Goal: Task Accomplishment & Management: Complete application form

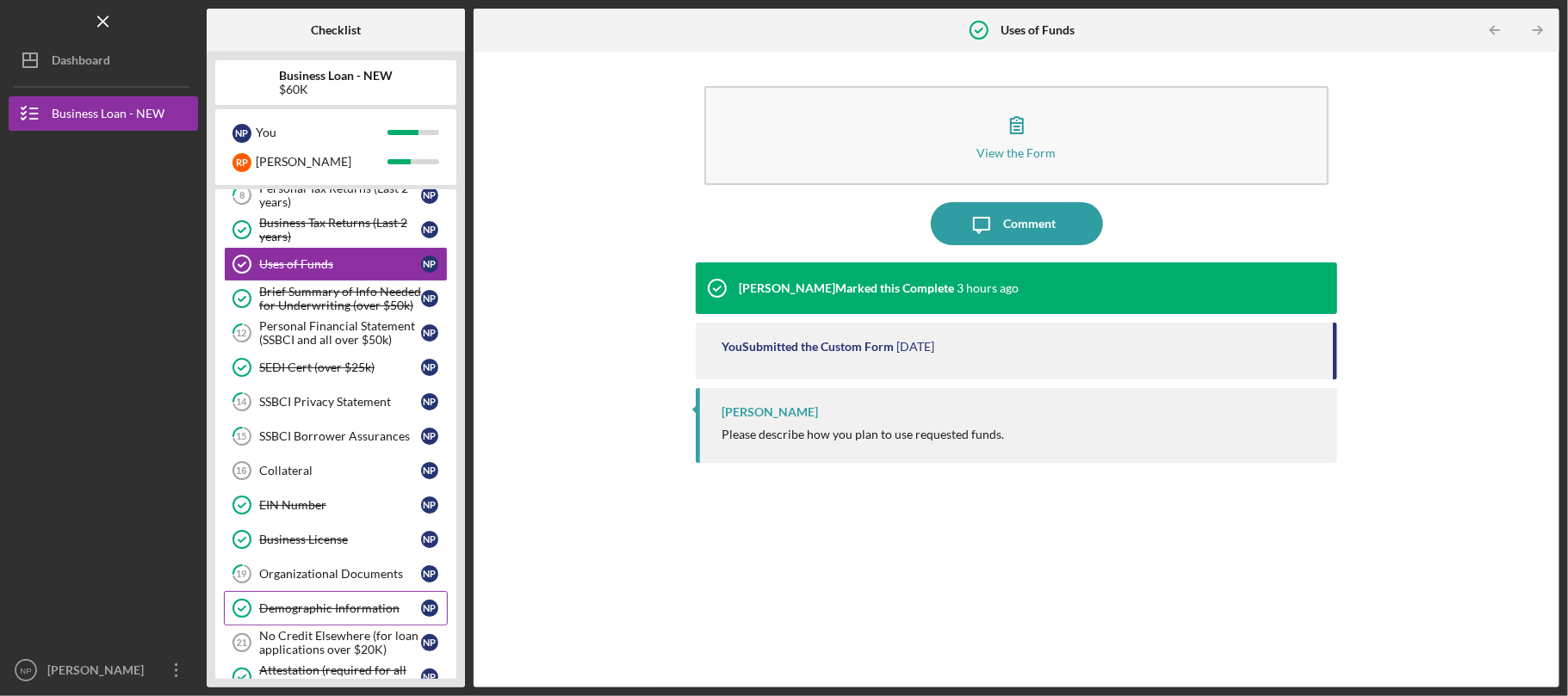
scroll to position [111, 0]
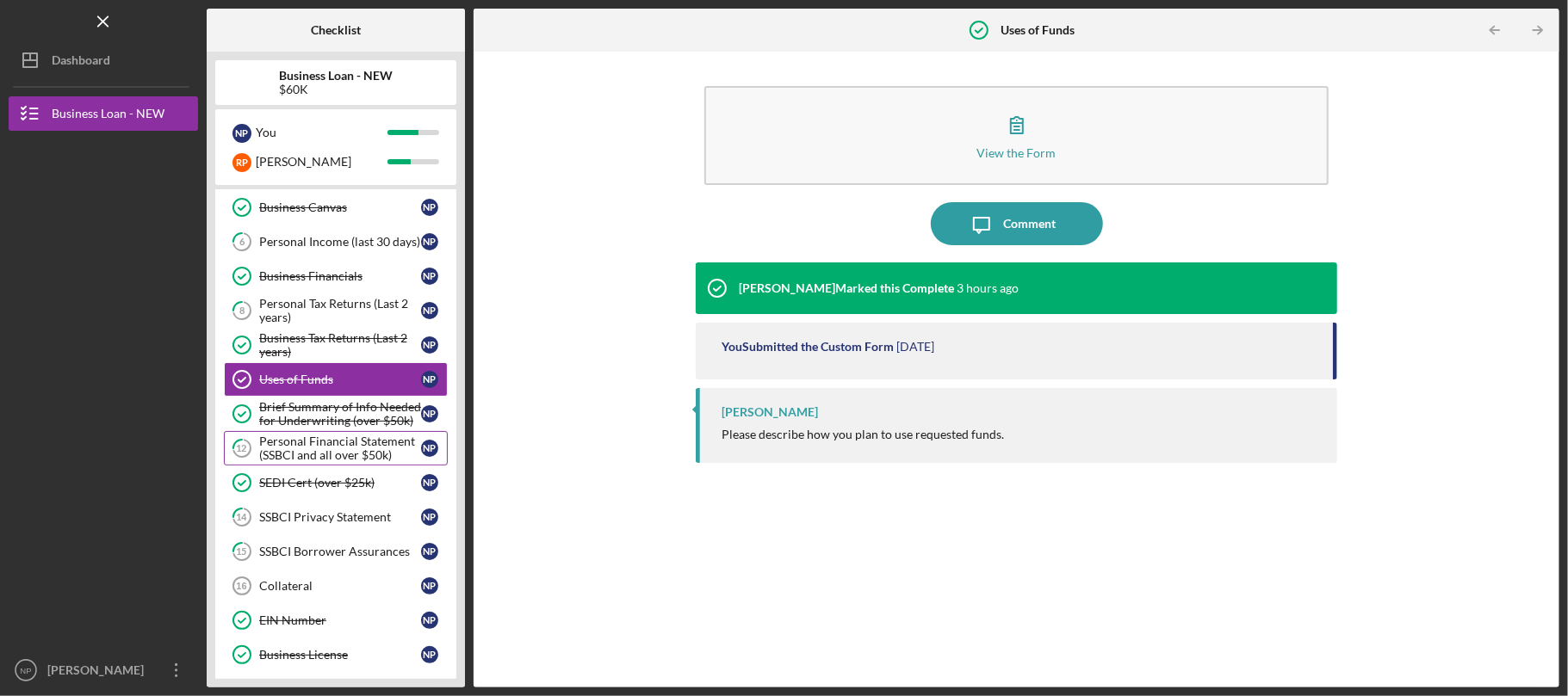
click at [376, 441] on div "Personal Financial Statement (SSBCI and all over $50k)" at bounding box center [340, 448] width 162 height 27
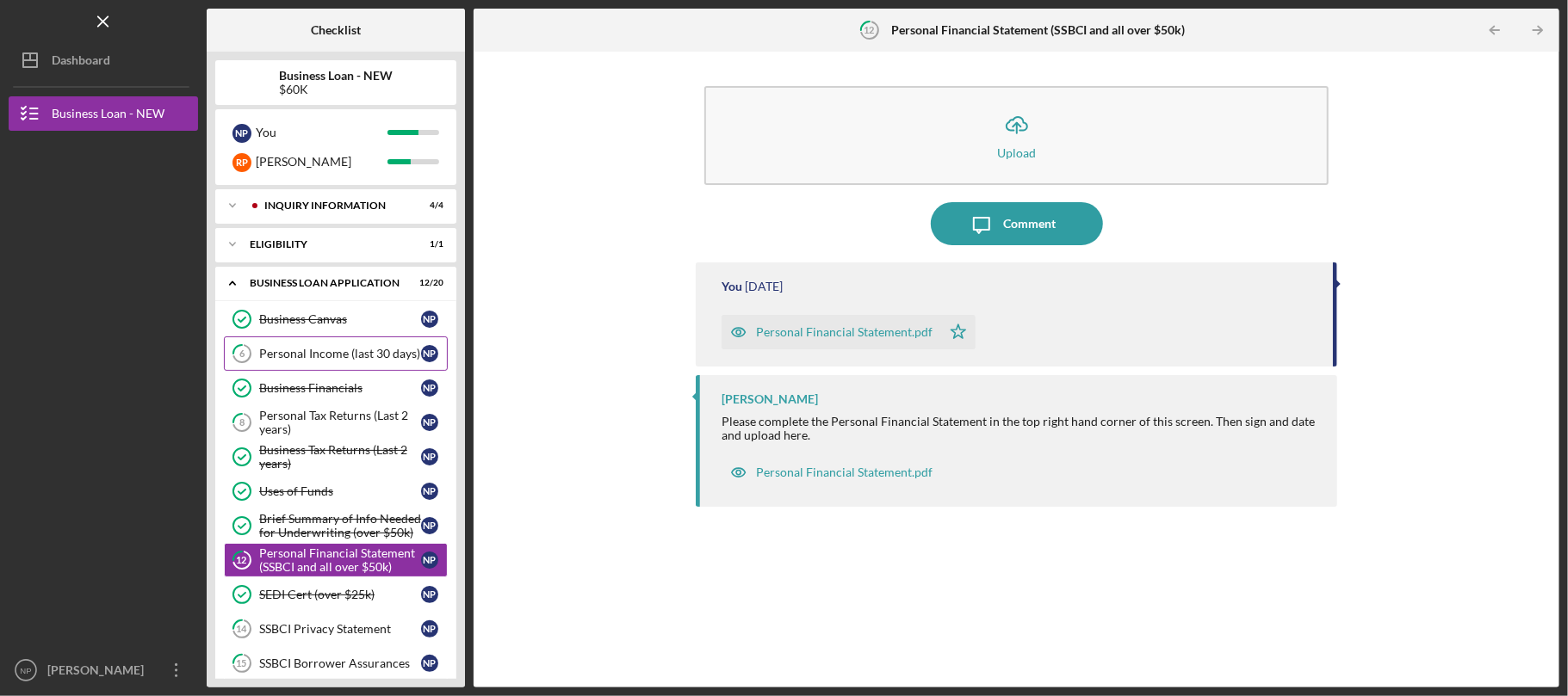
click at [370, 351] on div "Personal Income (last 30 days)" at bounding box center [340, 353] width 162 height 14
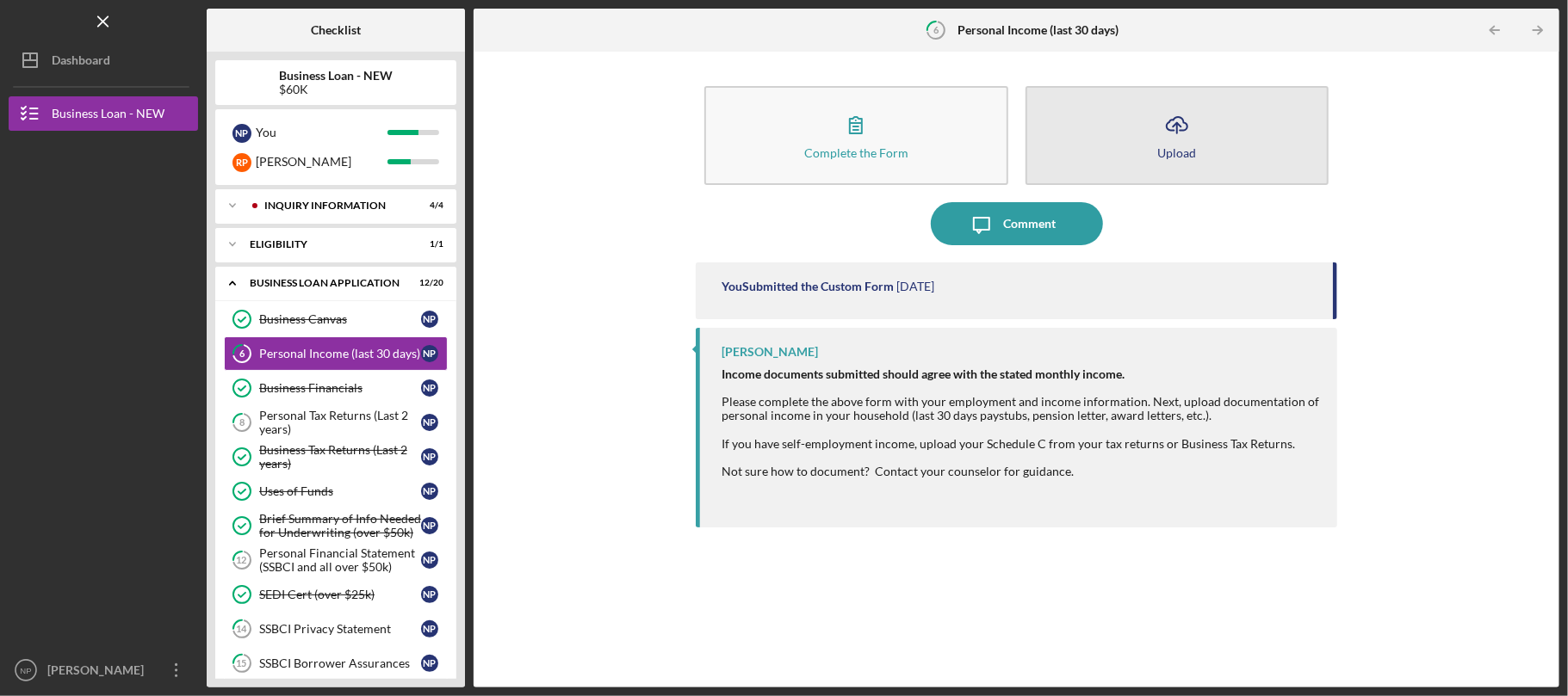
click at [1169, 111] on icon "Icon/Upload" at bounding box center [1177, 125] width 43 height 43
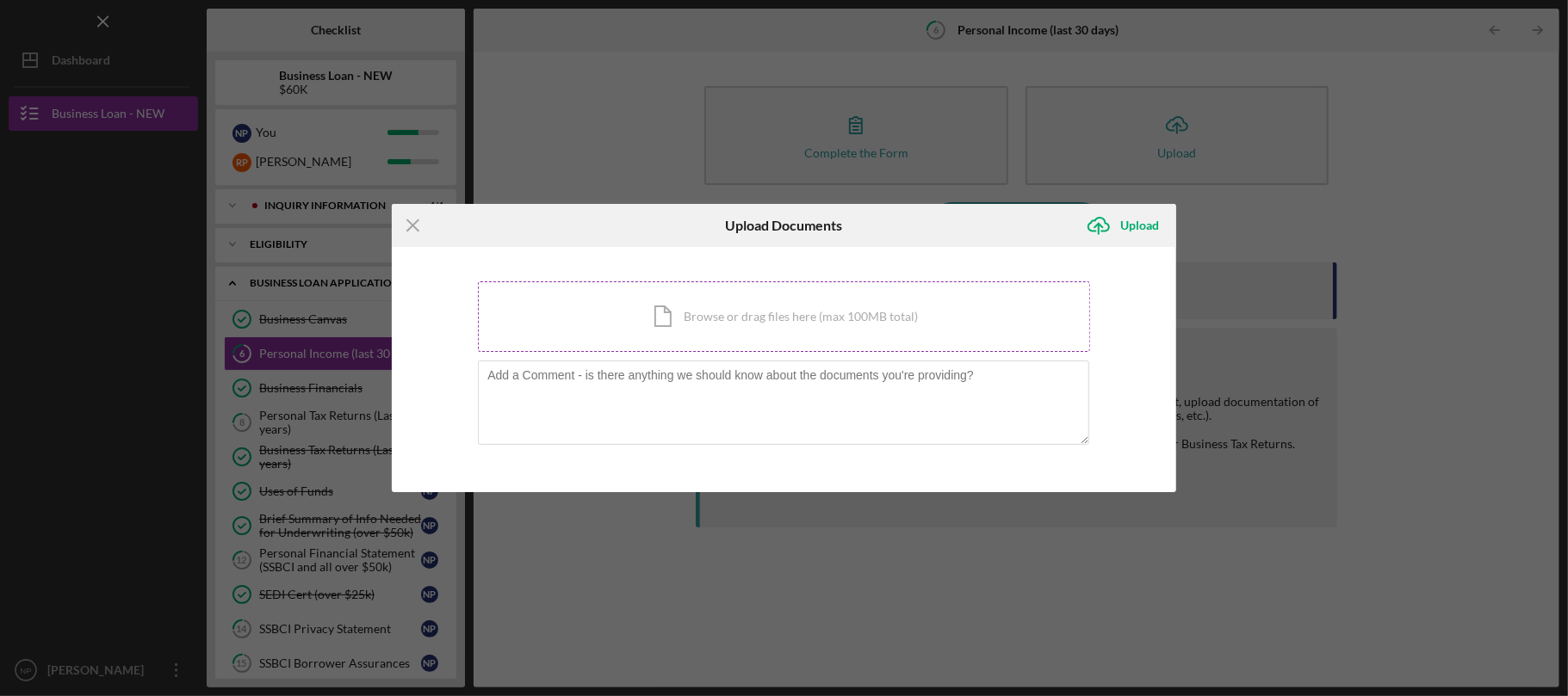
click at [875, 298] on div "Icon/Document Browse or drag files here (max 100MB total) Tap to choose files o…" at bounding box center [784, 316] width 612 height 70
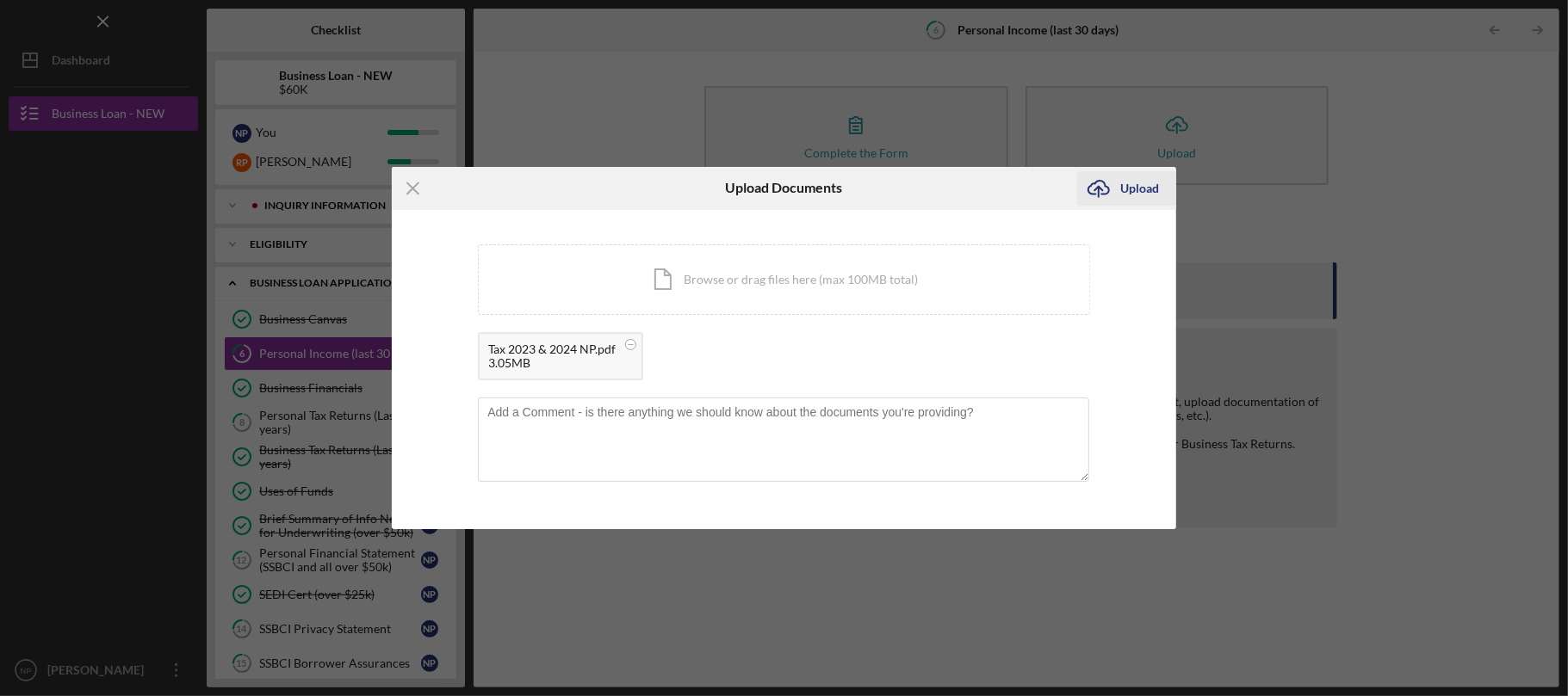
click at [1103, 174] on icon "Icon/Upload" at bounding box center [1098, 188] width 43 height 43
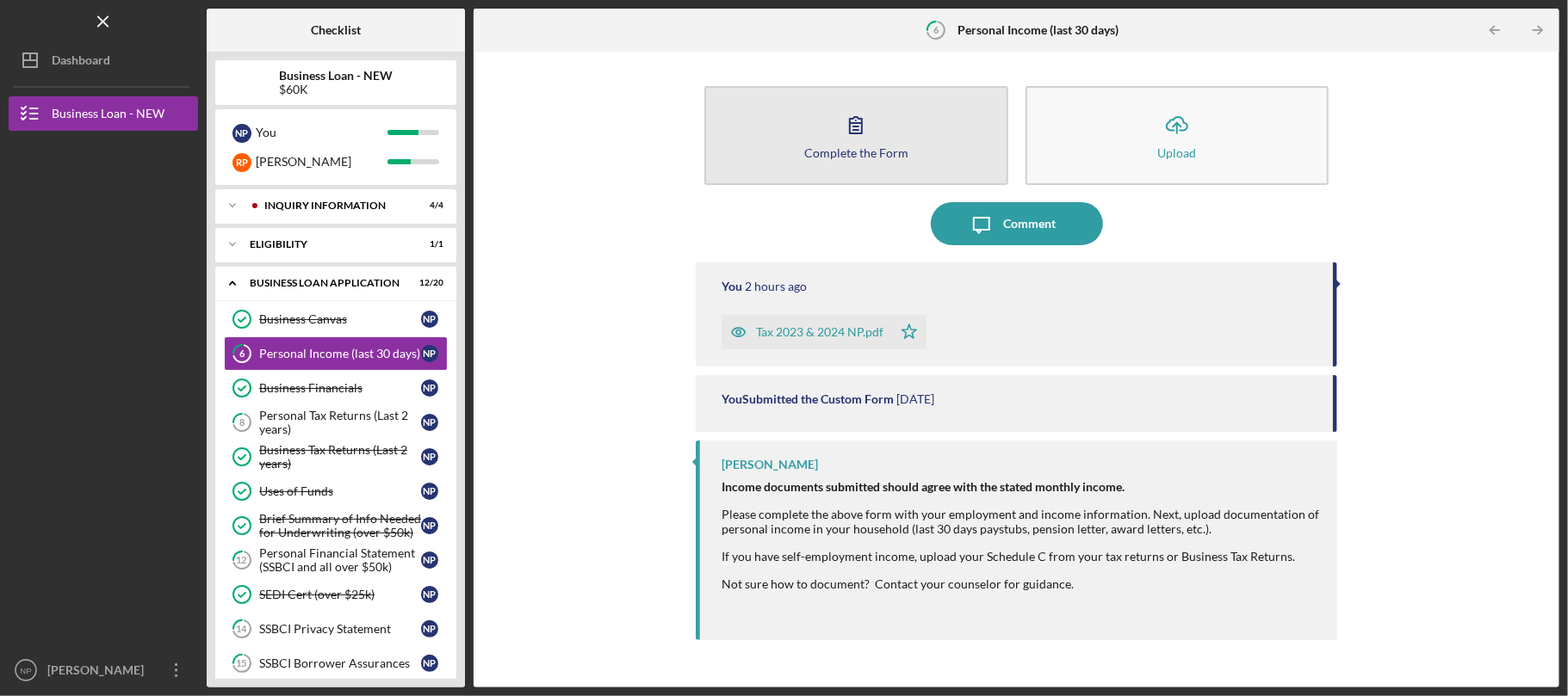
click at [913, 183] on button "Complete the Form Form" at bounding box center [856, 136] width 303 height 99
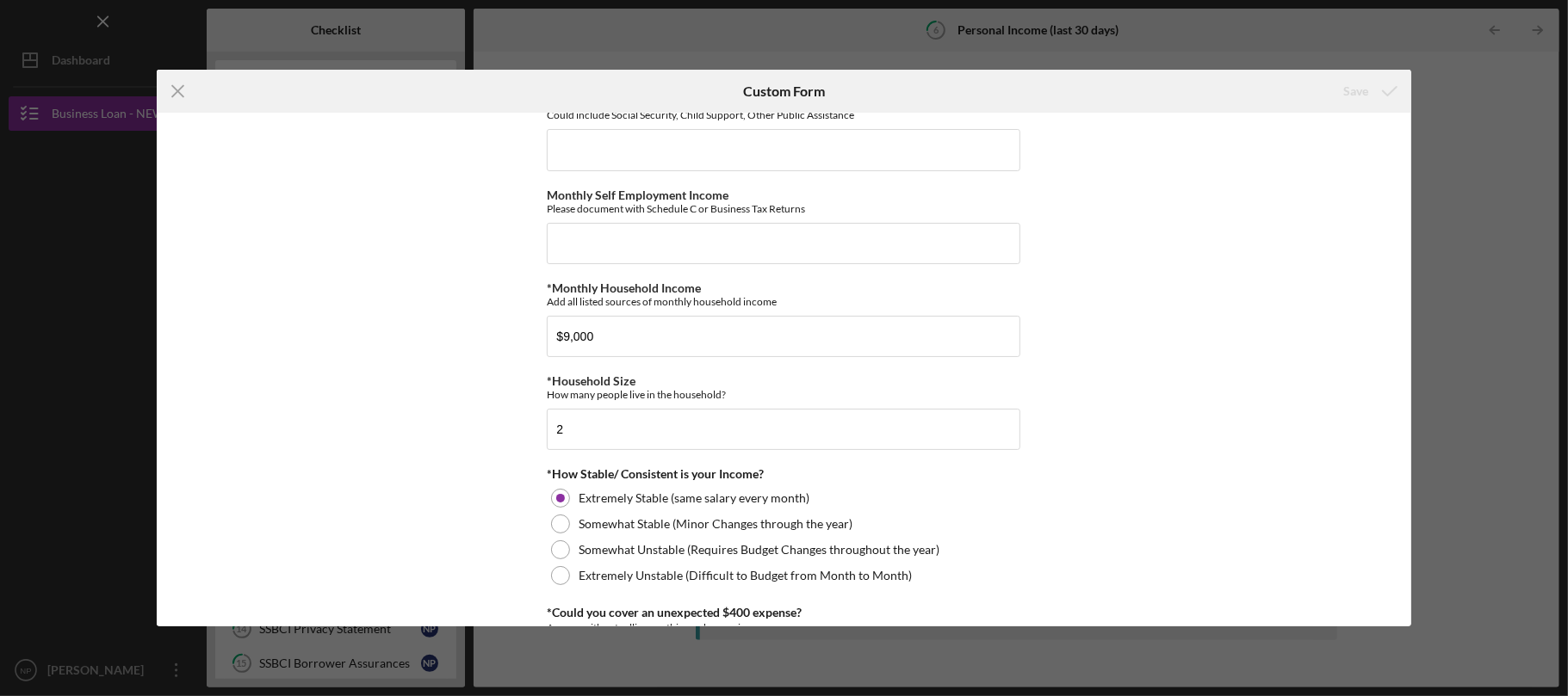
scroll to position [944, 0]
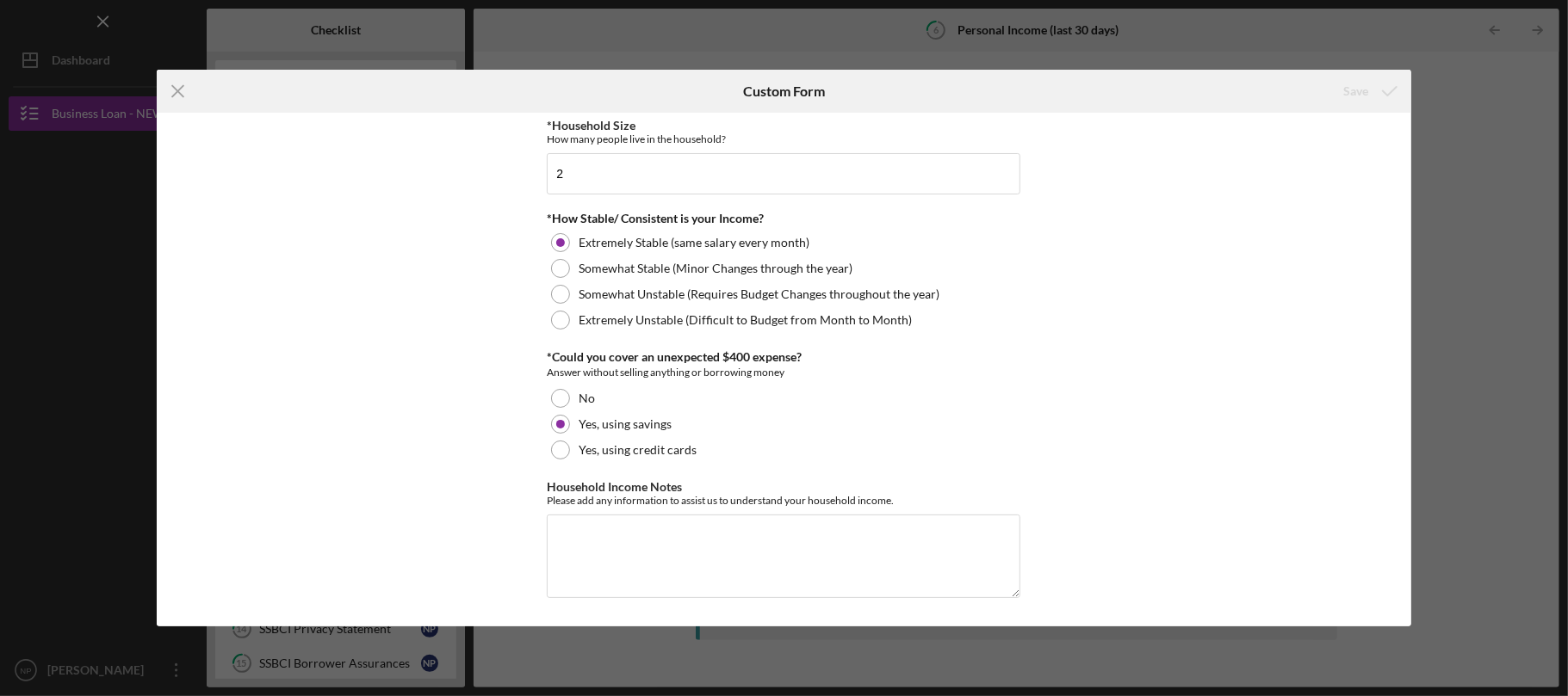
click at [1489, 234] on div "Icon/Menu Close Custom Form Save Employment Information *Employment Status Empl…" at bounding box center [784, 348] width 1568 height 696
drag, startPoint x: 1193, startPoint y: 56, endPoint x: 1045, endPoint y: 57, distance: 148.0
click at [1190, 56] on div "Icon/Menu Close Custom Form Save Employment Information *Employment Status Empl…" at bounding box center [784, 348] width 1568 height 696
click at [179, 86] on icon "Icon/Menu Close" at bounding box center [178, 91] width 43 height 43
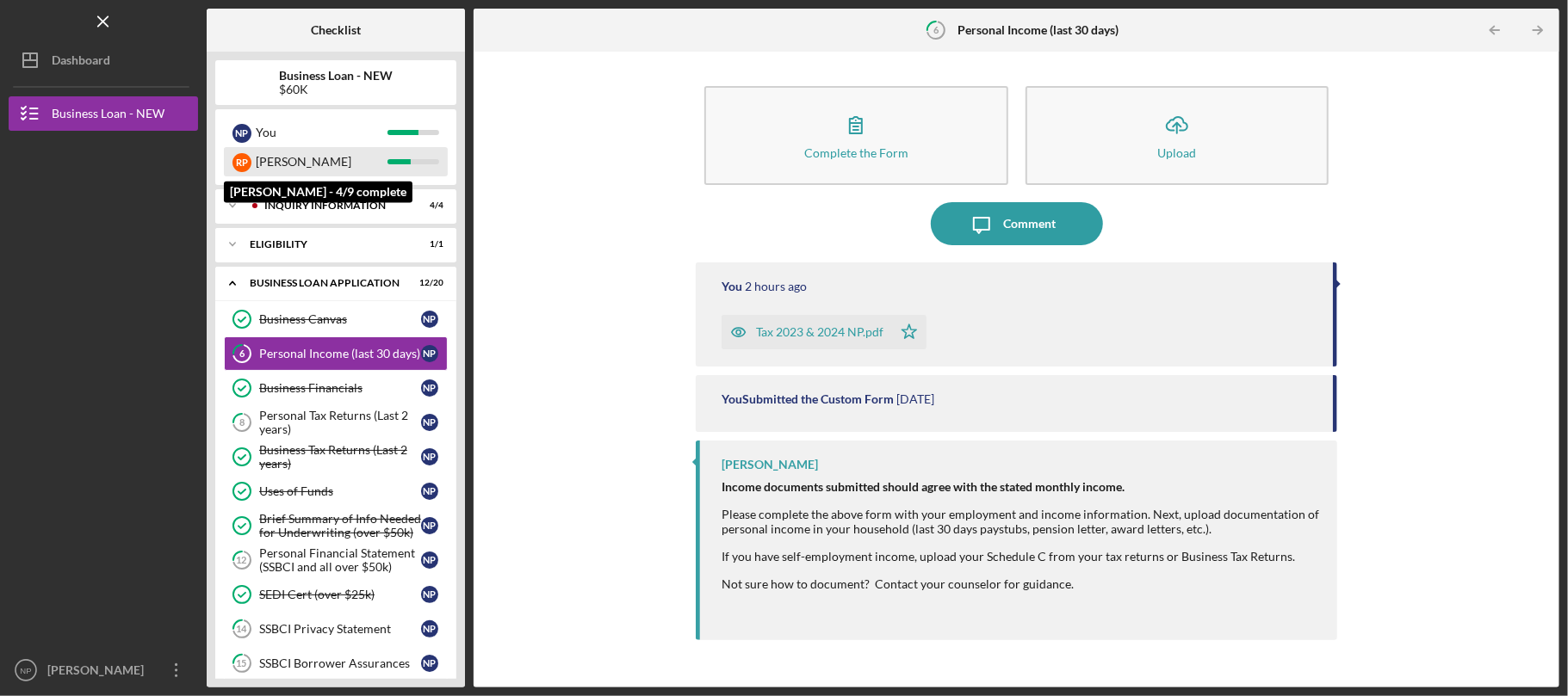
click at [337, 154] on div "[PERSON_NAME]" at bounding box center [321, 161] width 132 height 29
click at [322, 163] on div "[PERSON_NAME]" at bounding box center [321, 161] width 132 height 29
click at [411, 156] on div "R P [PERSON_NAME]" at bounding box center [336, 161] width 224 height 29
click at [366, 421] on div "Personal Tax Returns (Last 2 years)" at bounding box center [340, 422] width 162 height 27
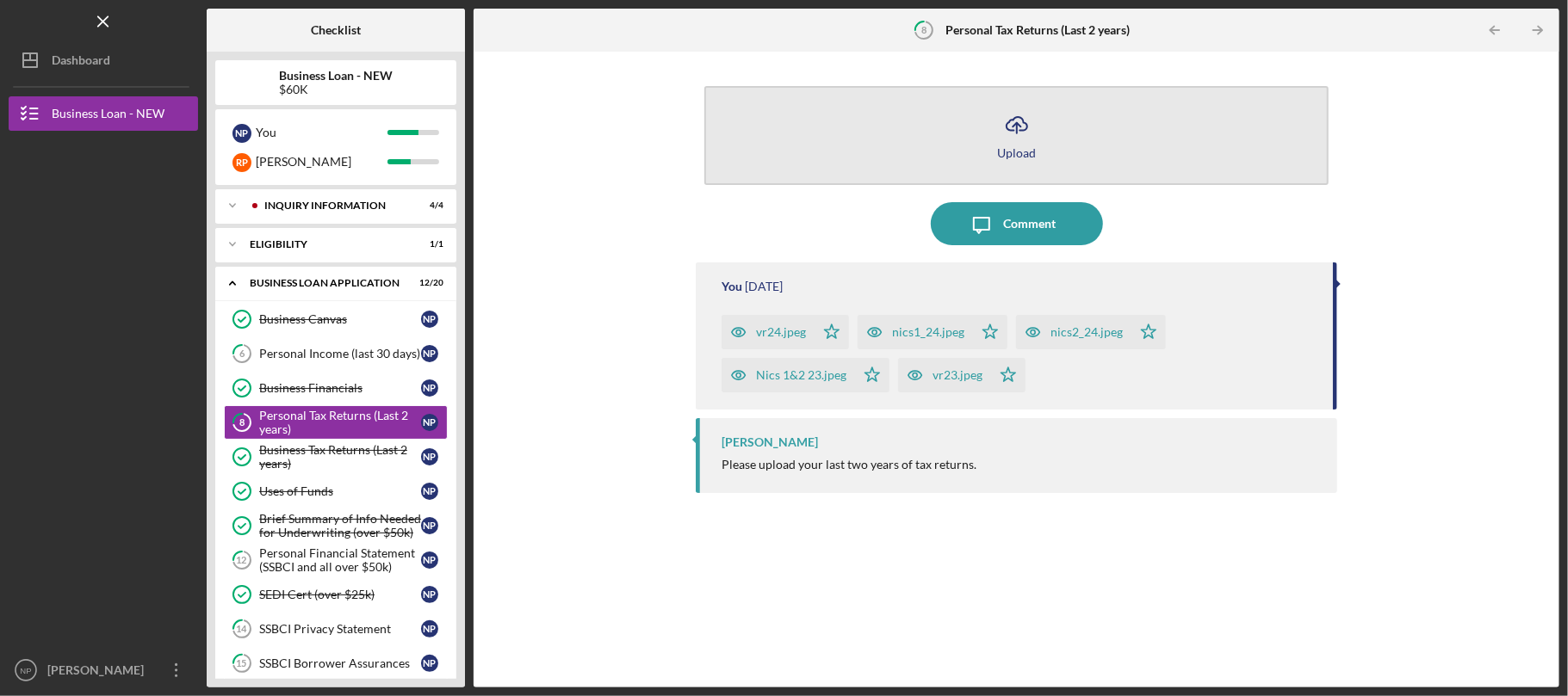
click at [1049, 126] on button "Icon/Upload Upload" at bounding box center [1017, 136] width 624 height 99
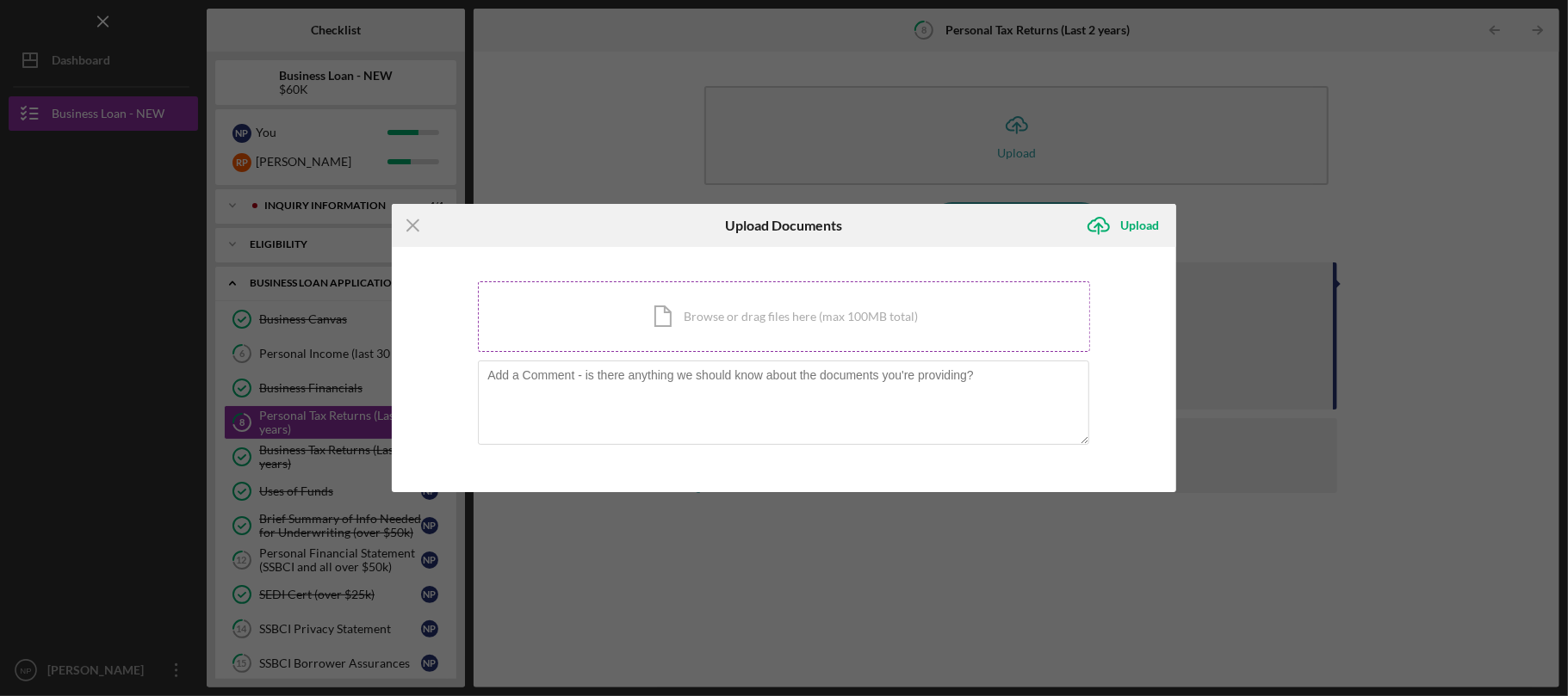
click at [859, 283] on div "Icon/Document Browse or drag files here (max 100MB total) Tap to choose files o…" at bounding box center [784, 316] width 612 height 70
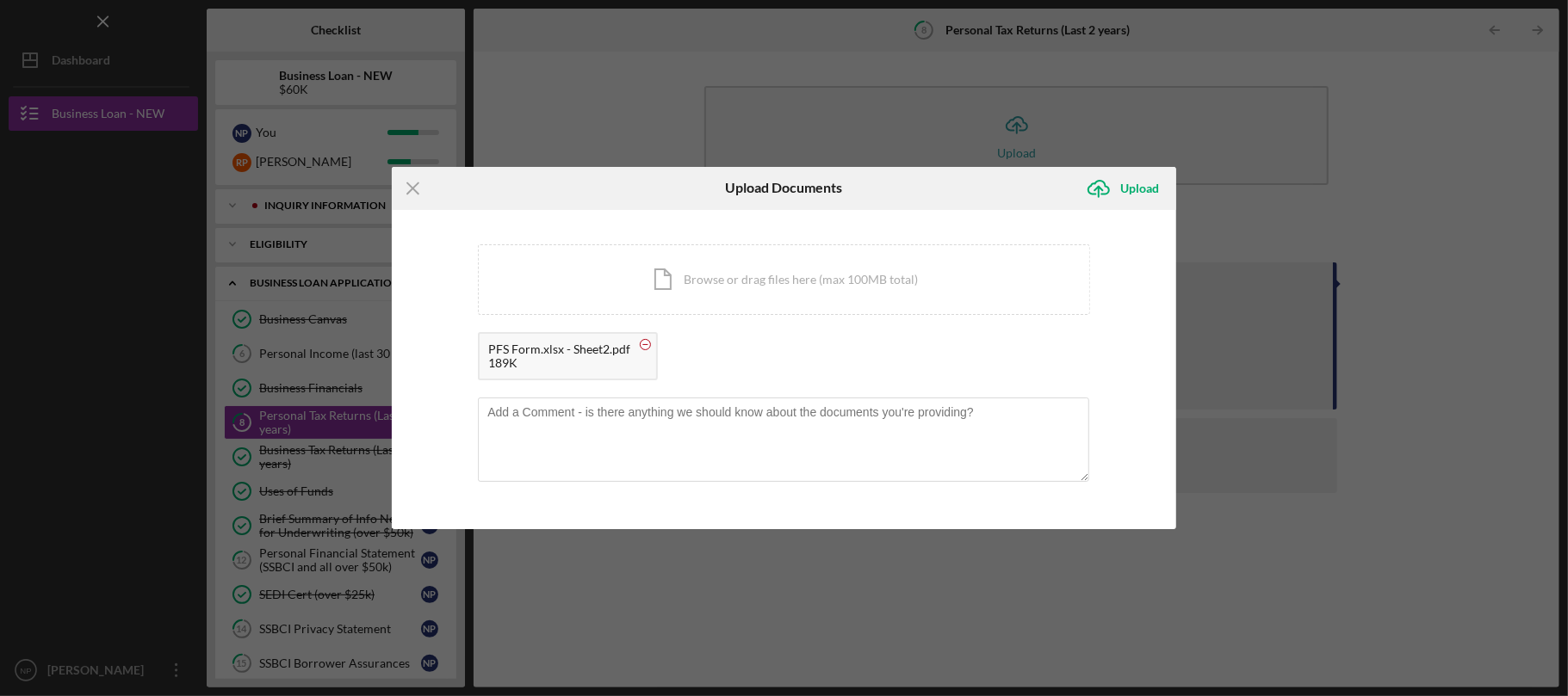
click at [644, 353] on icon at bounding box center [645, 345] width 22 height 22
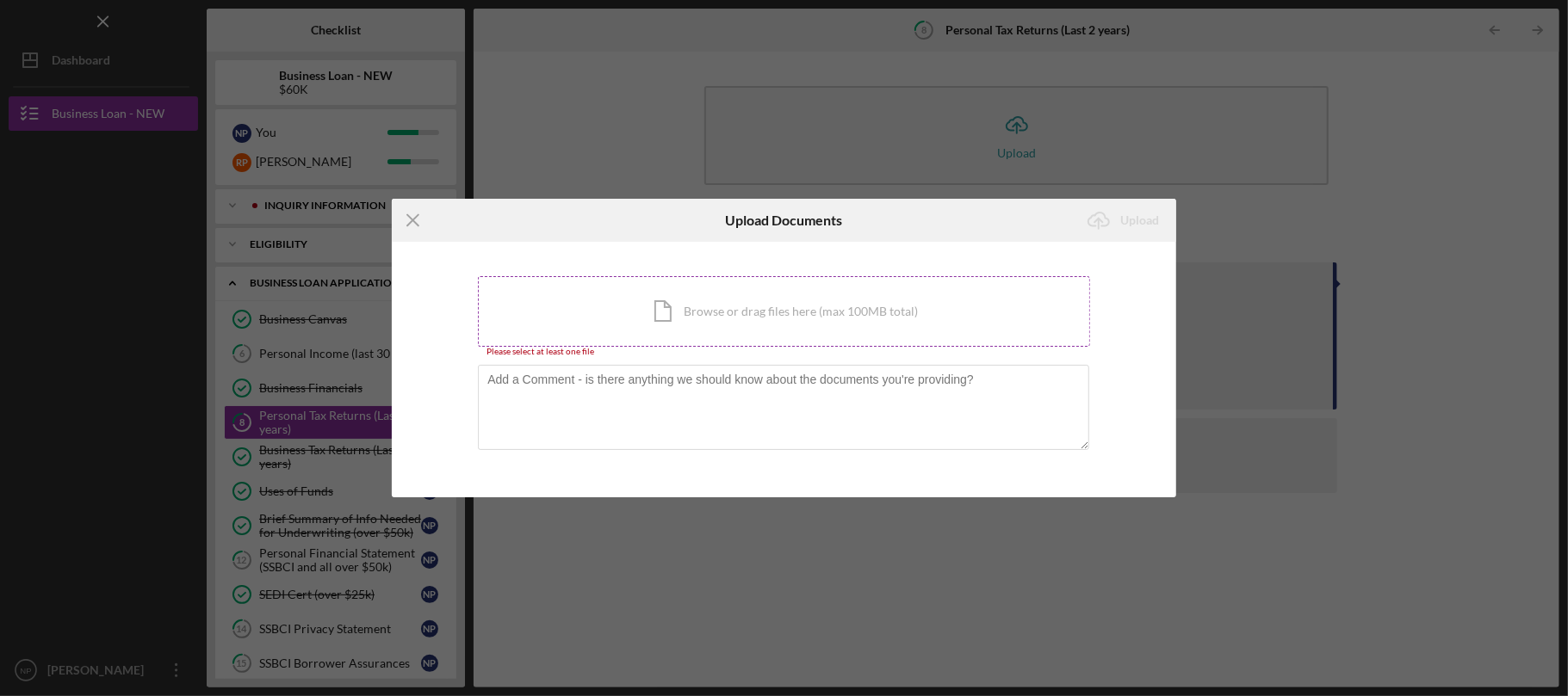
click at [829, 320] on div "Icon/Document Browse or drag files here (max 100MB total) Tap to choose files o…" at bounding box center [784, 311] width 612 height 70
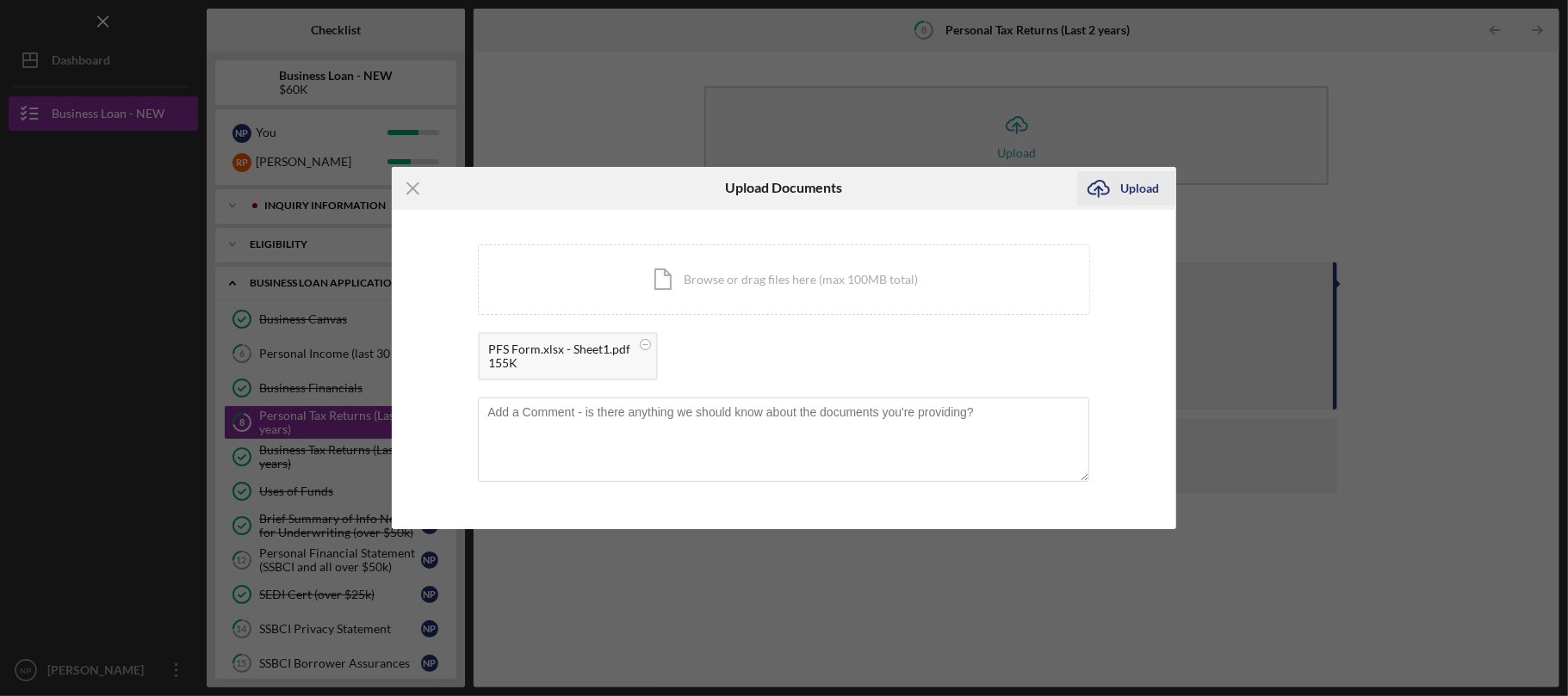
click at [1120, 185] on div "Upload" at bounding box center [1139, 188] width 38 height 35
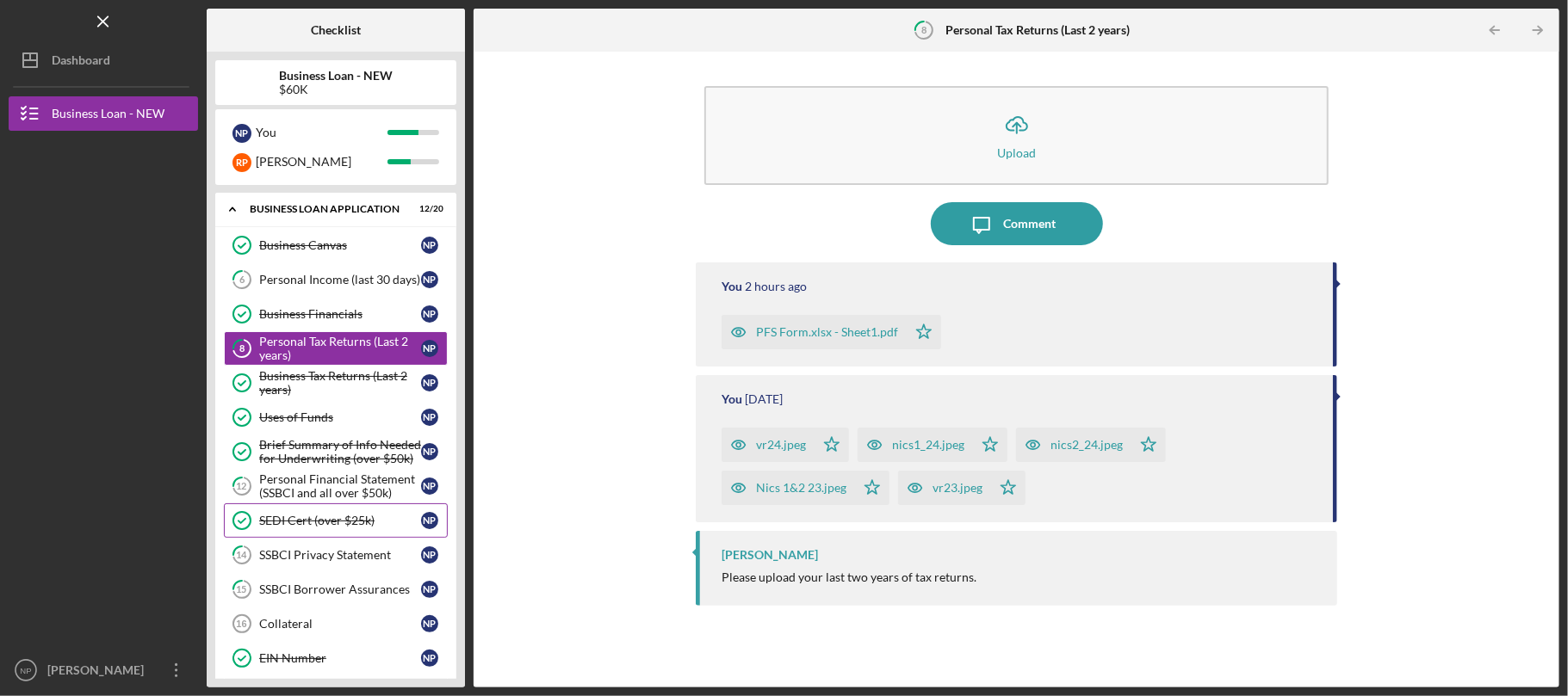
scroll to position [114, 0]
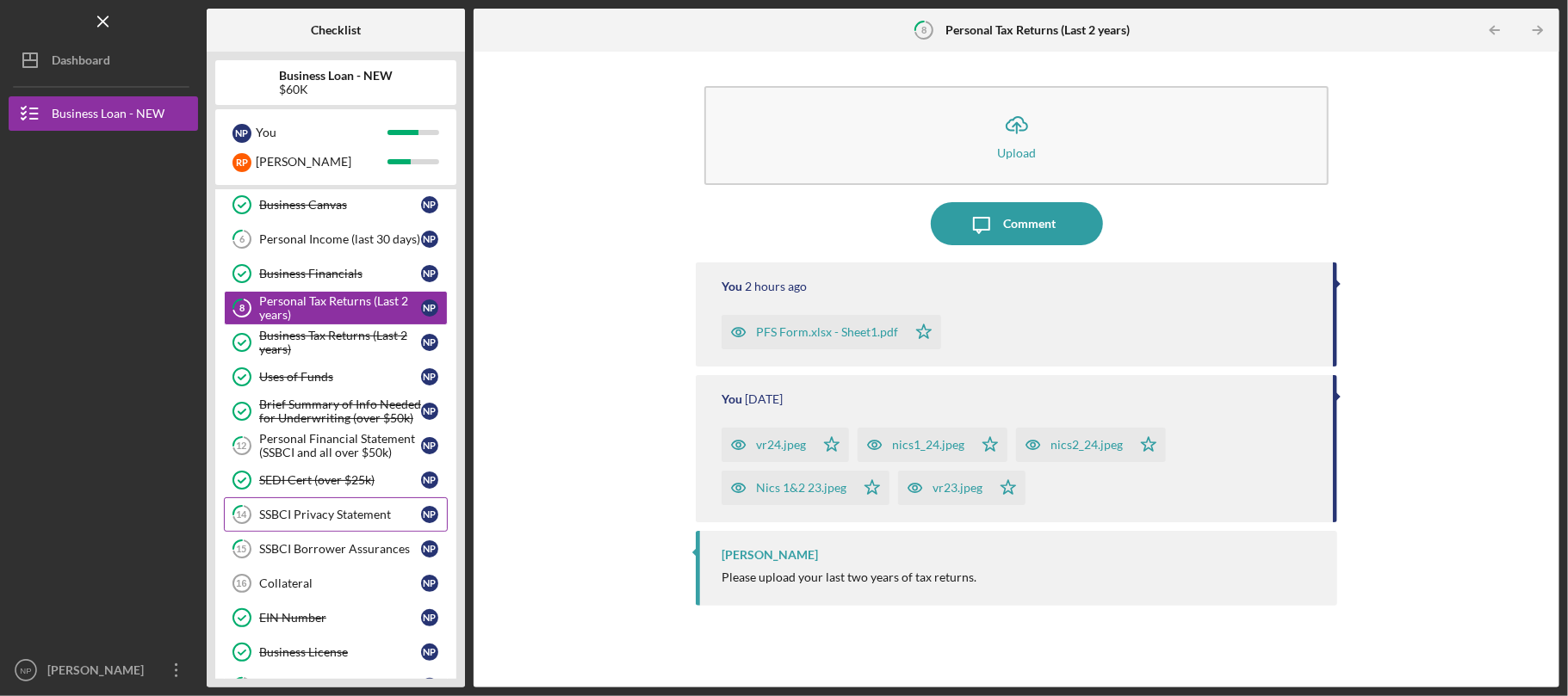
click at [366, 522] on div "SSBCI Privacy Statement" at bounding box center [340, 514] width 162 height 14
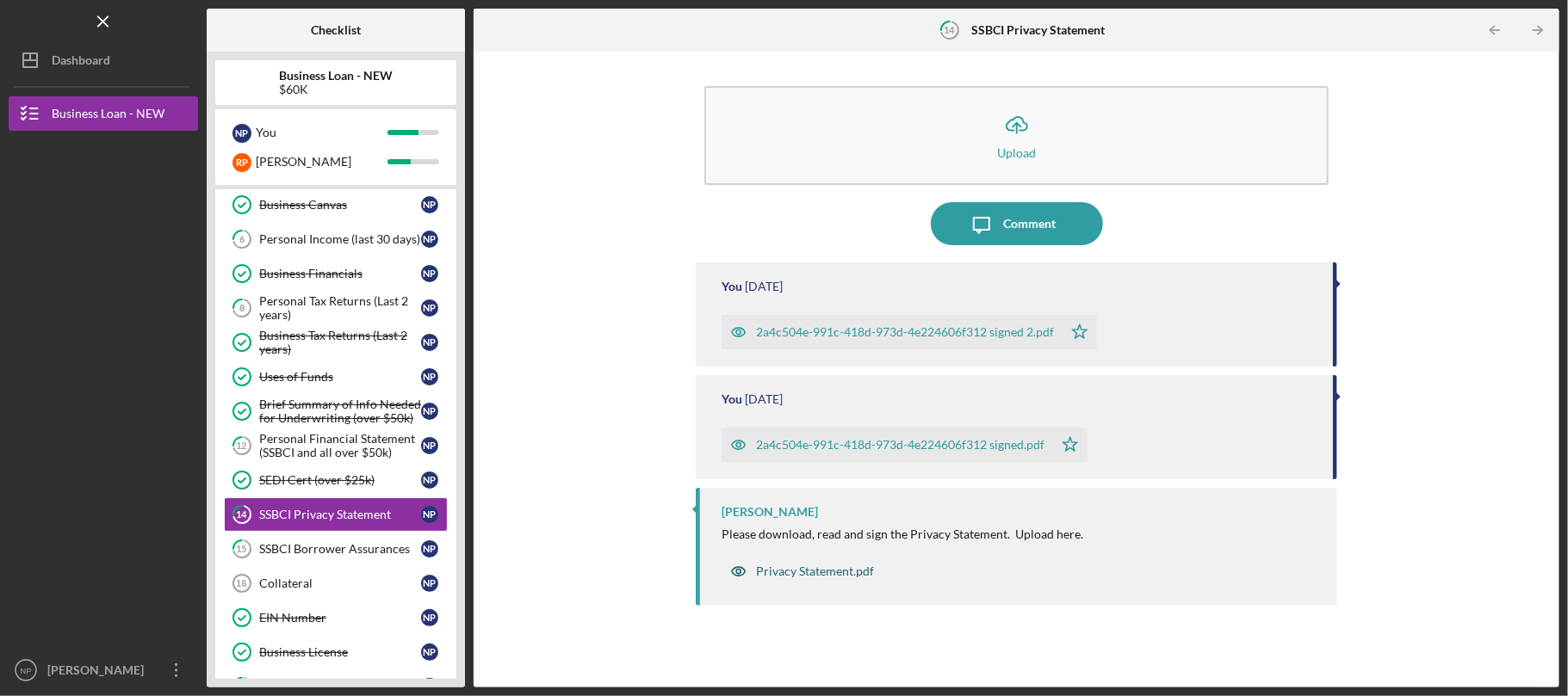
click at [844, 567] on div "Privacy Statement.pdf" at bounding box center [815, 571] width 118 height 14
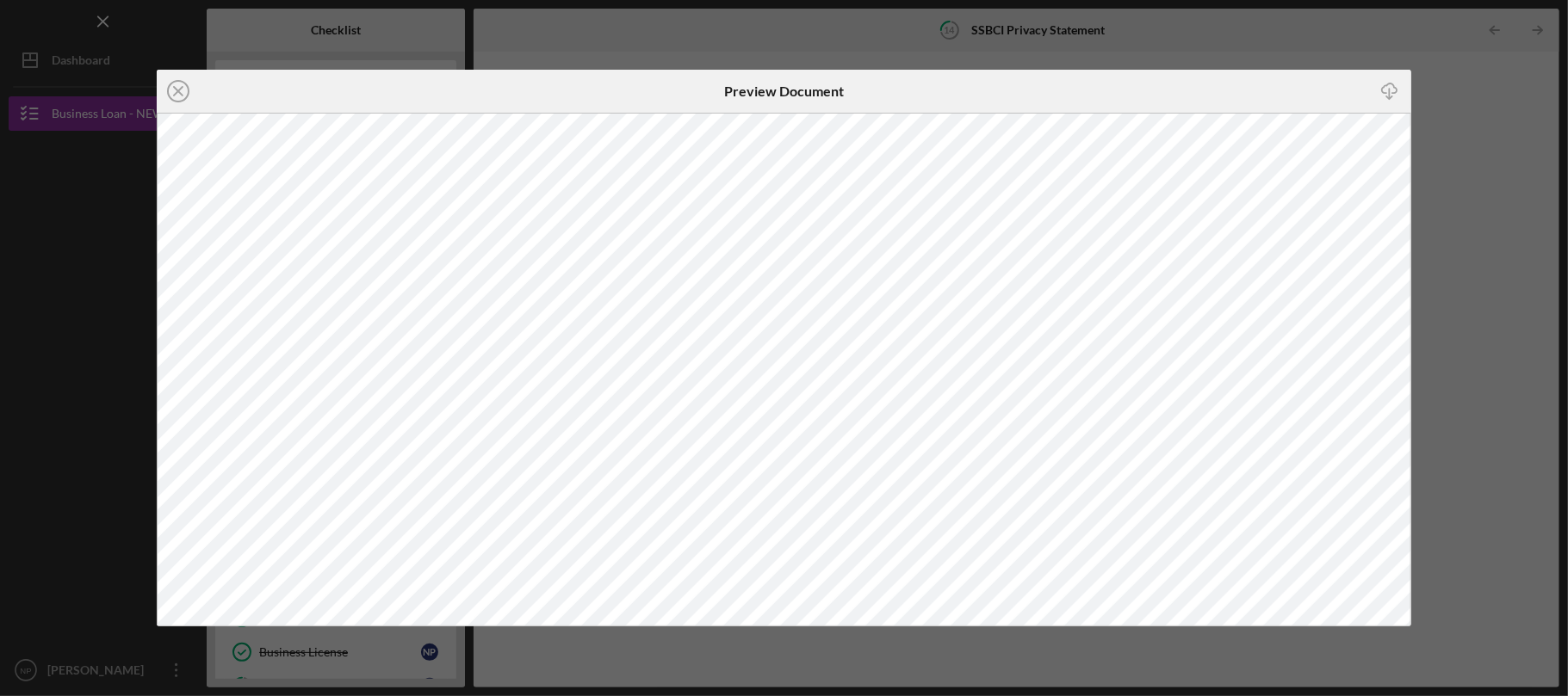
click at [1462, 132] on div "Icon/Close Preview Document Icon/Download" at bounding box center [784, 348] width 1568 height 696
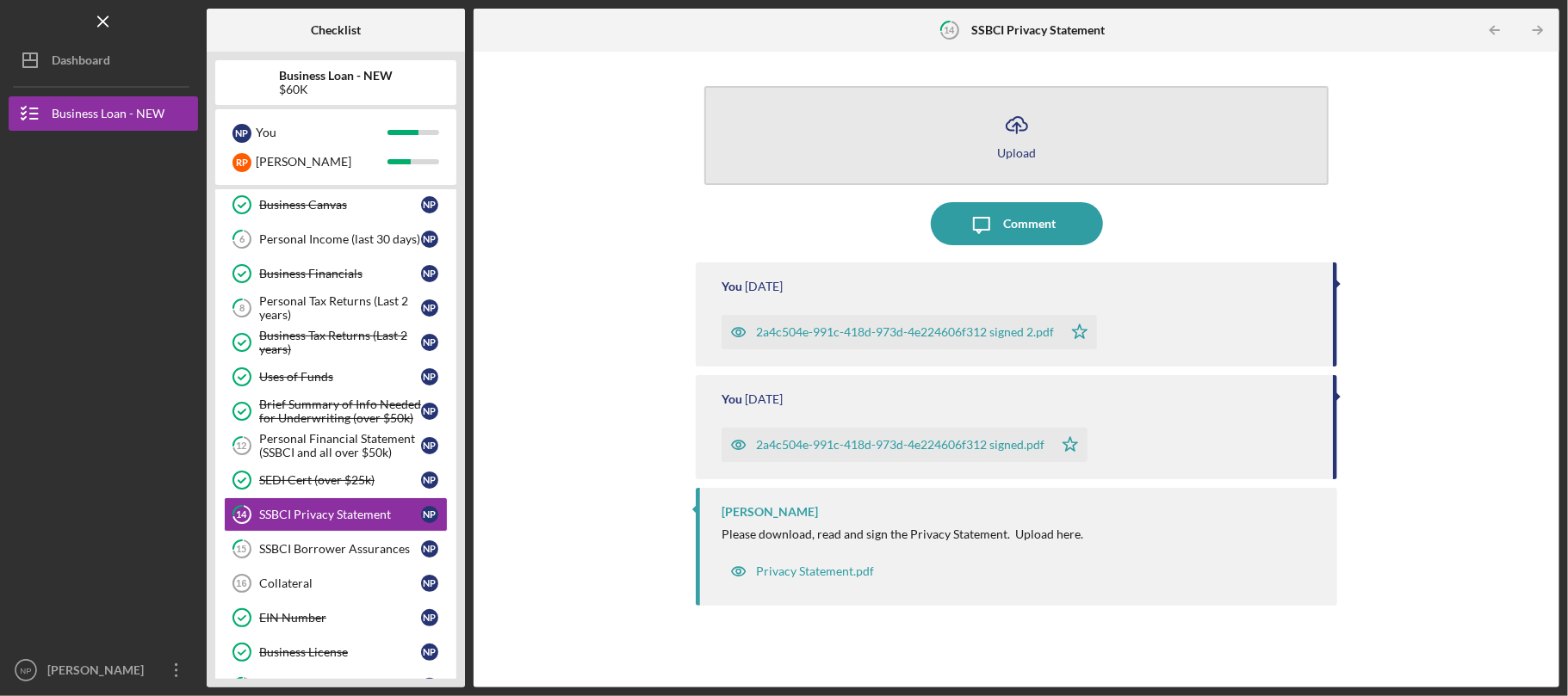
click at [1049, 150] on button "Icon/Upload Upload" at bounding box center [1017, 136] width 624 height 99
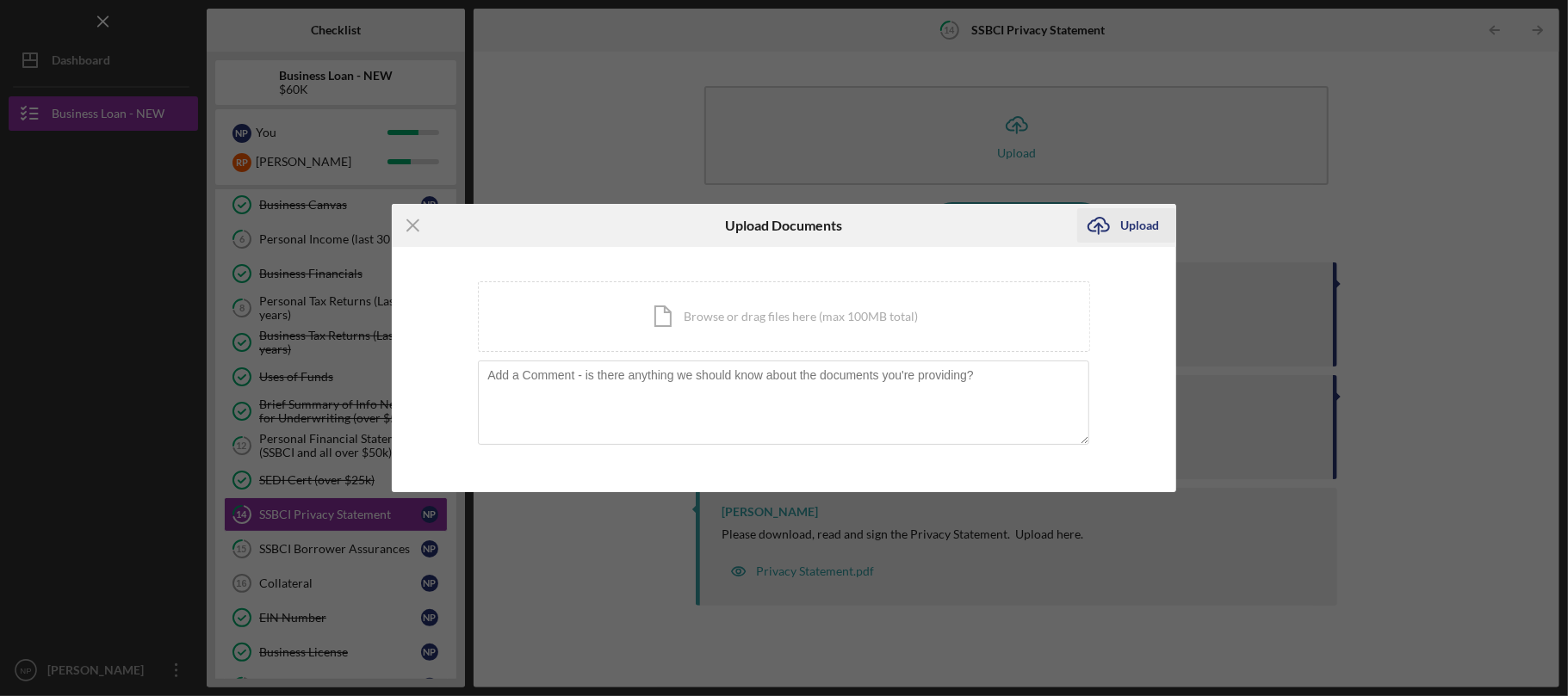
click at [1145, 224] on div "Upload" at bounding box center [1139, 225] width 38 height 35
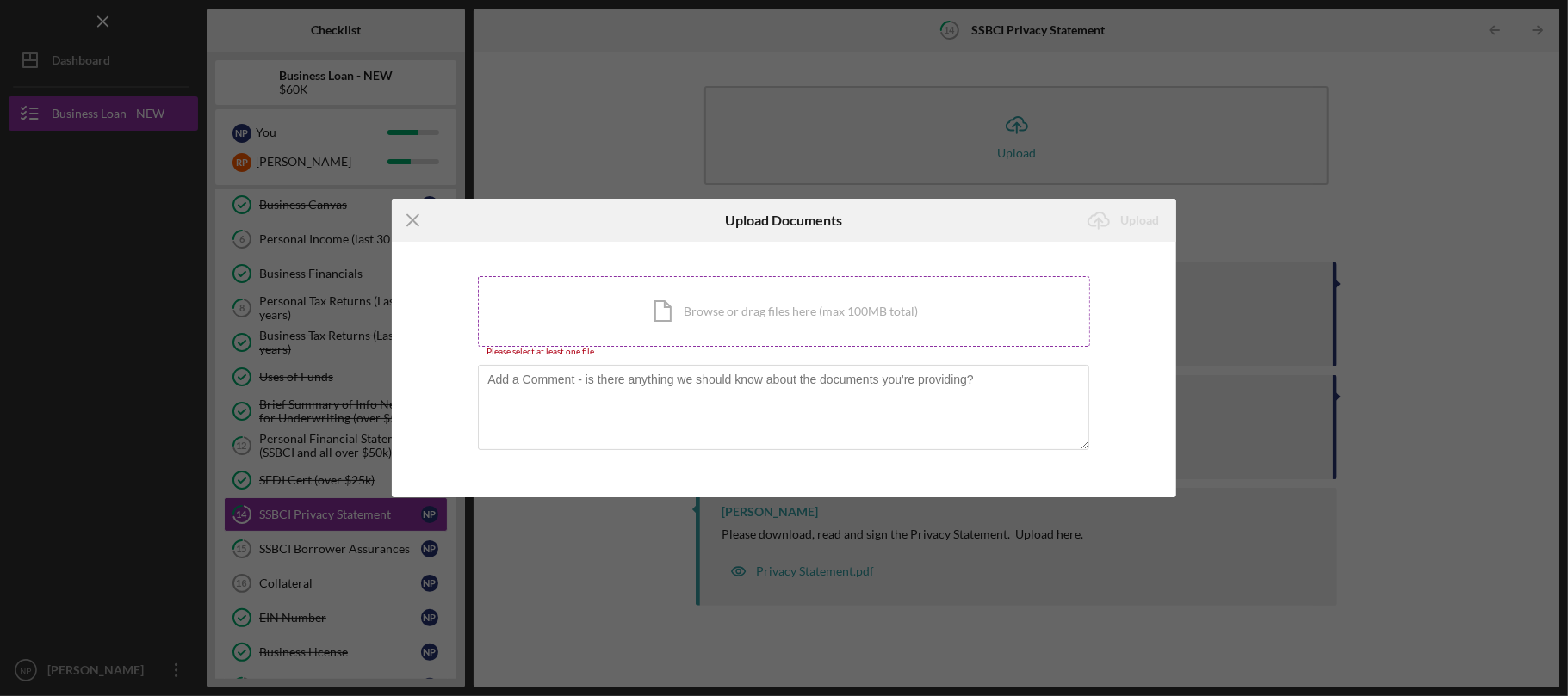
click at [831, 308] on div "Icon/Document Browse or drag files here (max 100MB total) Tap to choose files o…" at bounding box center [784, 311] width 612 height 70
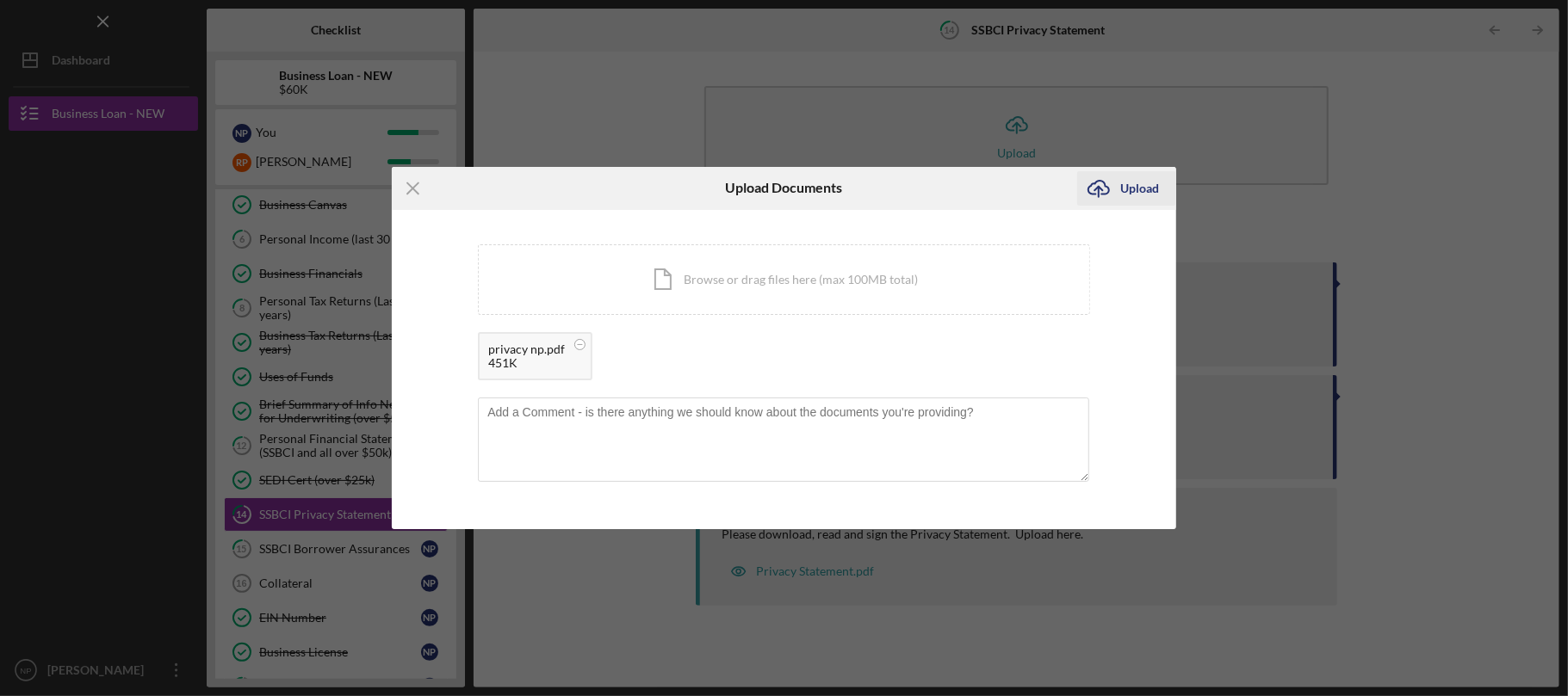
click at [1103, 189] on icon "Icon/Upload" at bounding box center [1098, 188] width 43 height 43
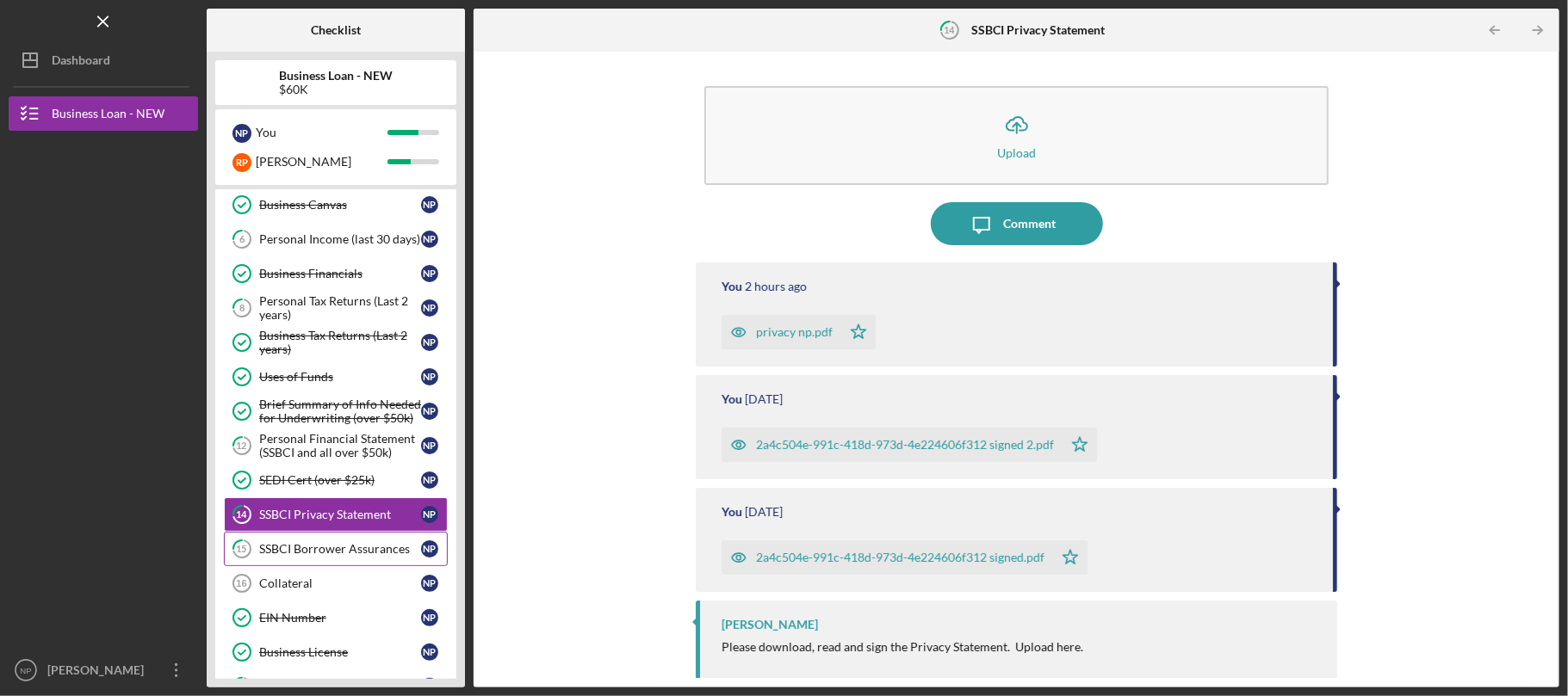
click at [366, 544] on link "15 SSBCI Borrower Assurances N P" at bounding box center [336, 549] width 224 height 35
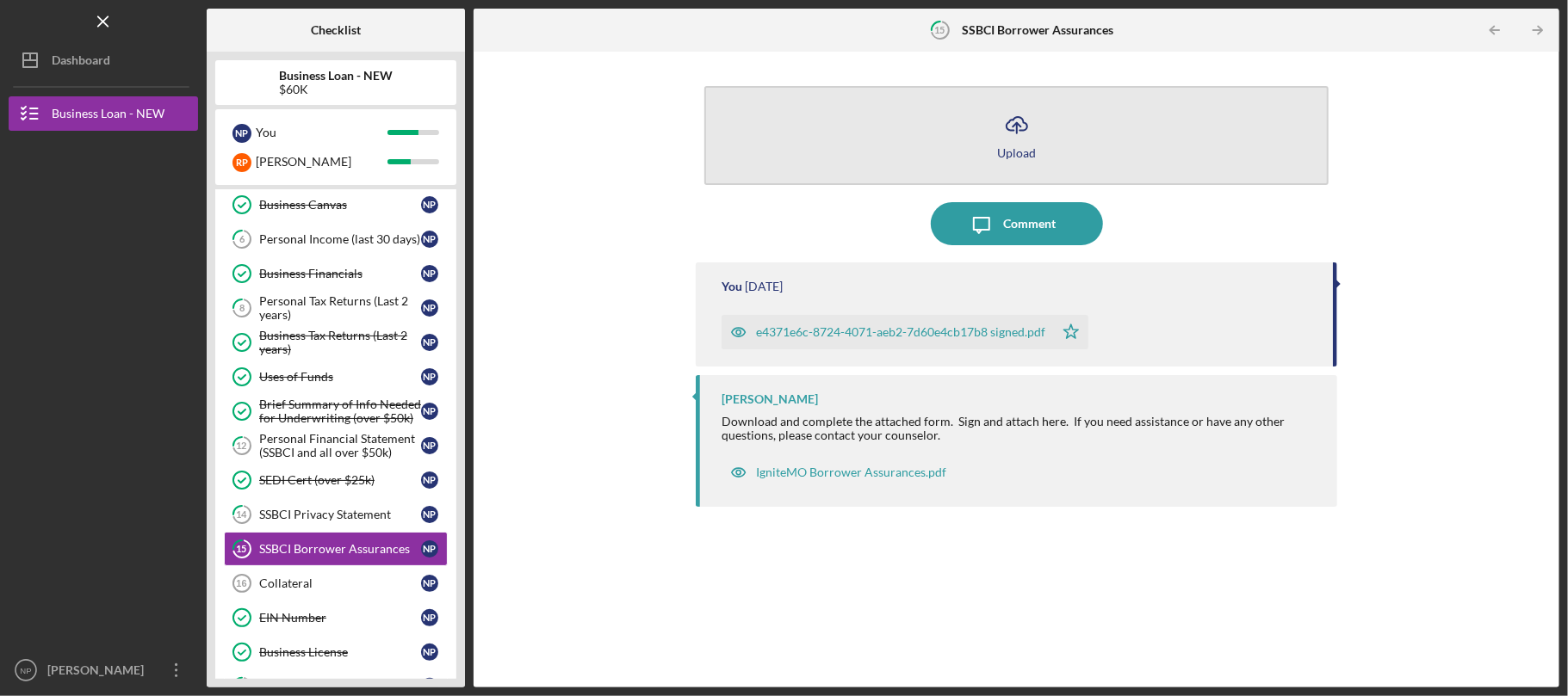
click at [958, 172] on button "Icon/Upload Upload" at bounding box center [1017, 136] width 624 height 99
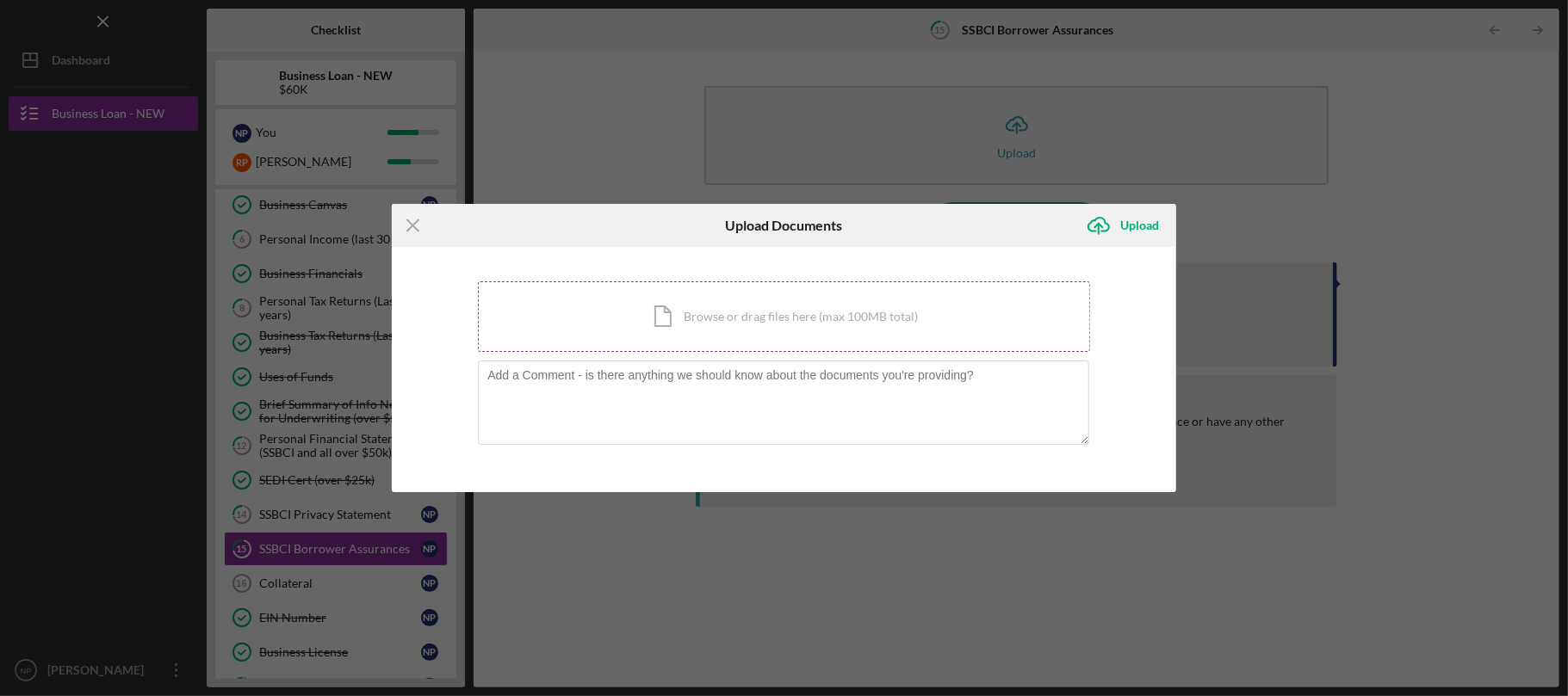
click at [708, 311] on div "Icon/Document Browse or drag files here (max 100MB total) Tap to choose files o…" at bounding box center [784, 316] width 612 height 70
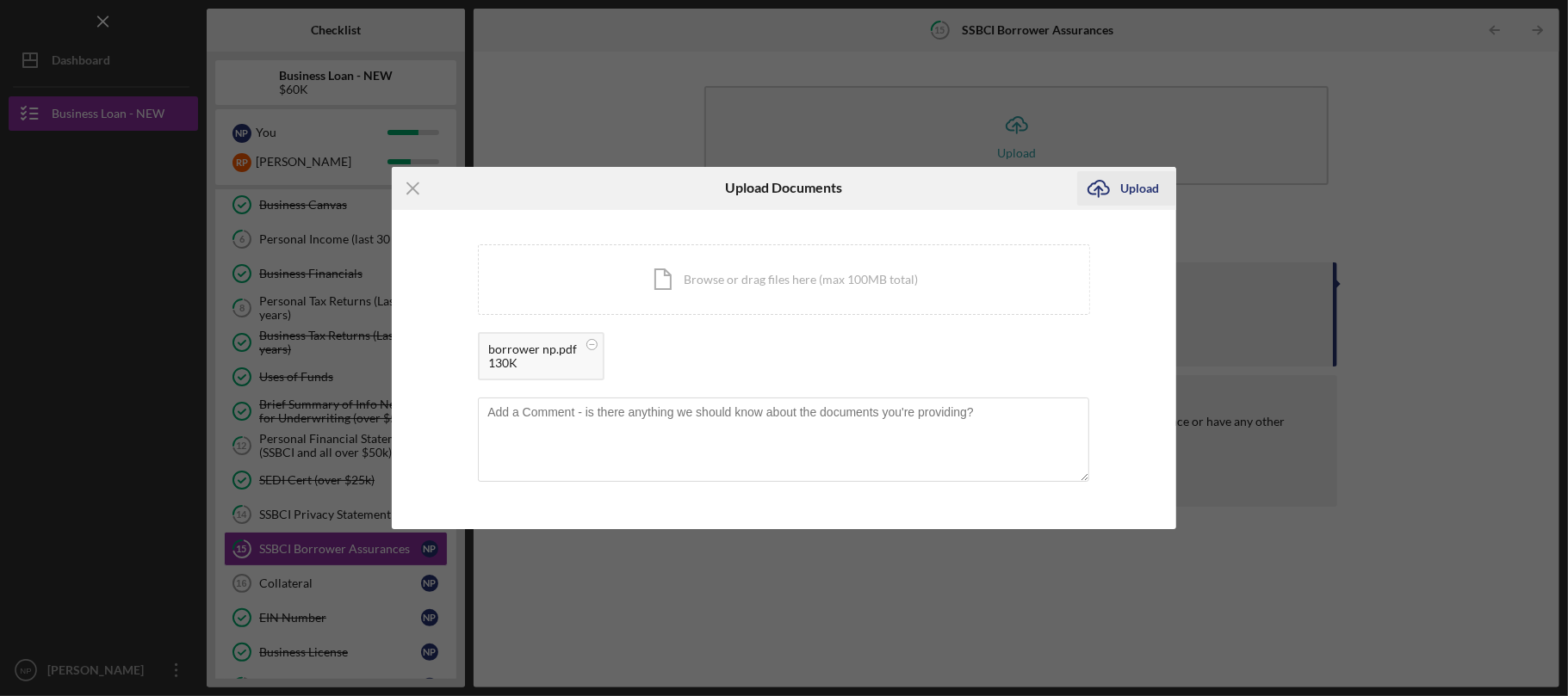
click at [1110, 200] on icon "Icon/Upload" at bounding box center [1098, 188] width 43 height 43
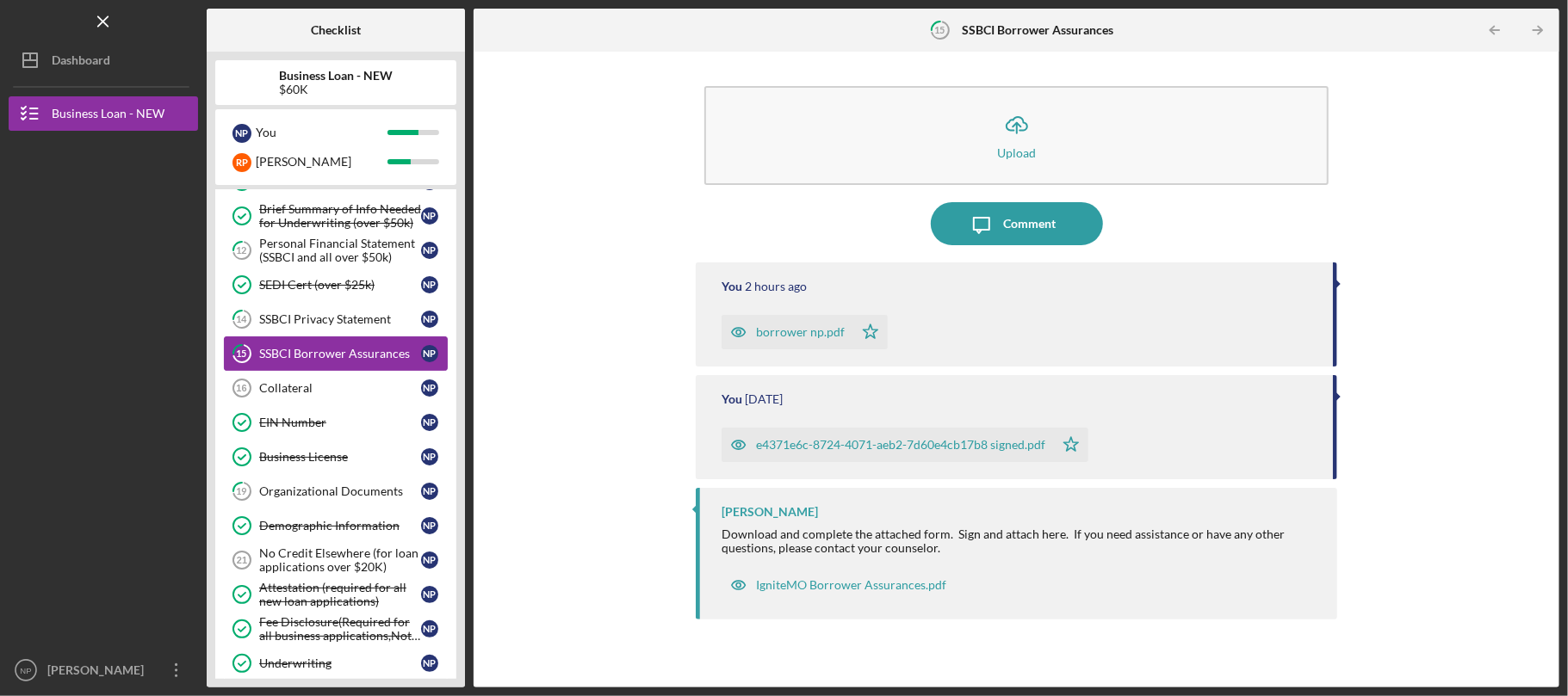
scroll to position [345, 0]
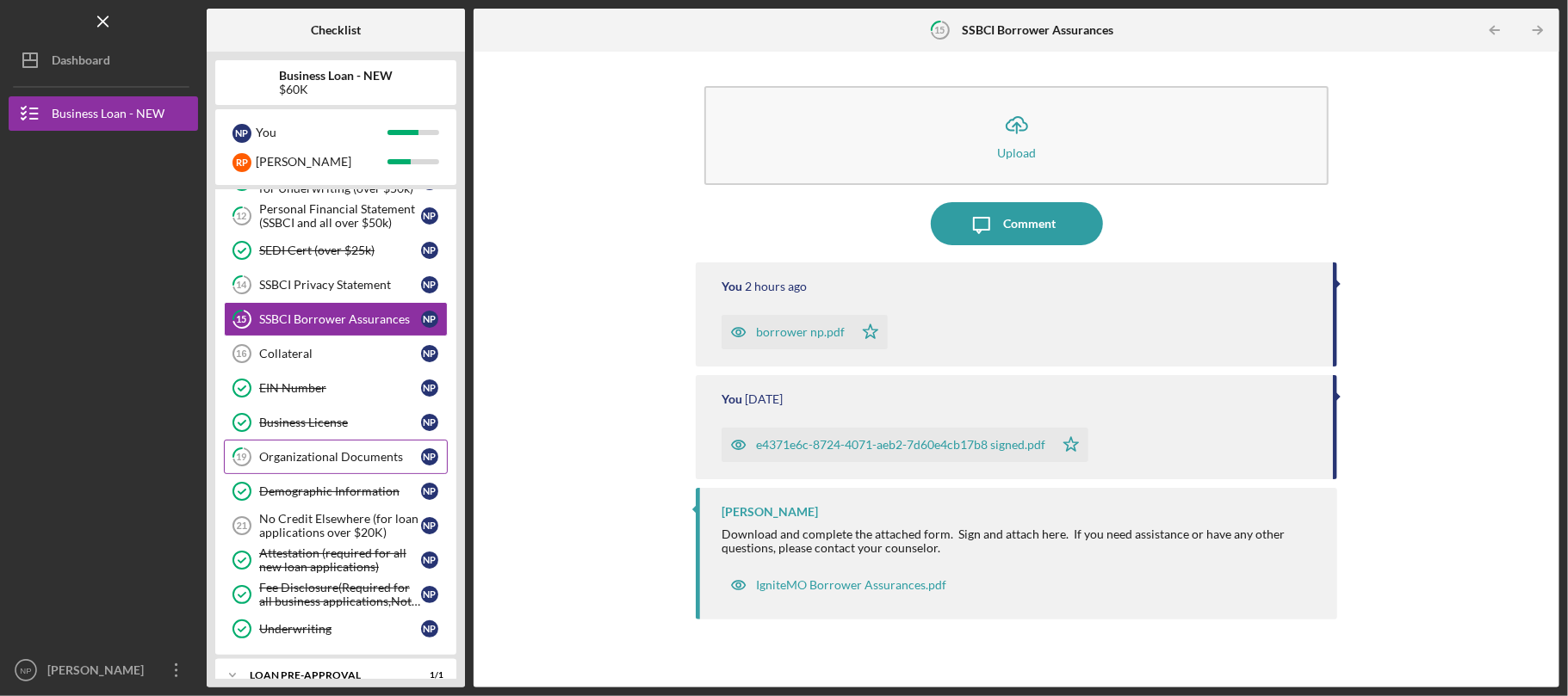
click at [358, 459] on div "Organizational Documents" at bounding box center [340, 457] width 162 height 14
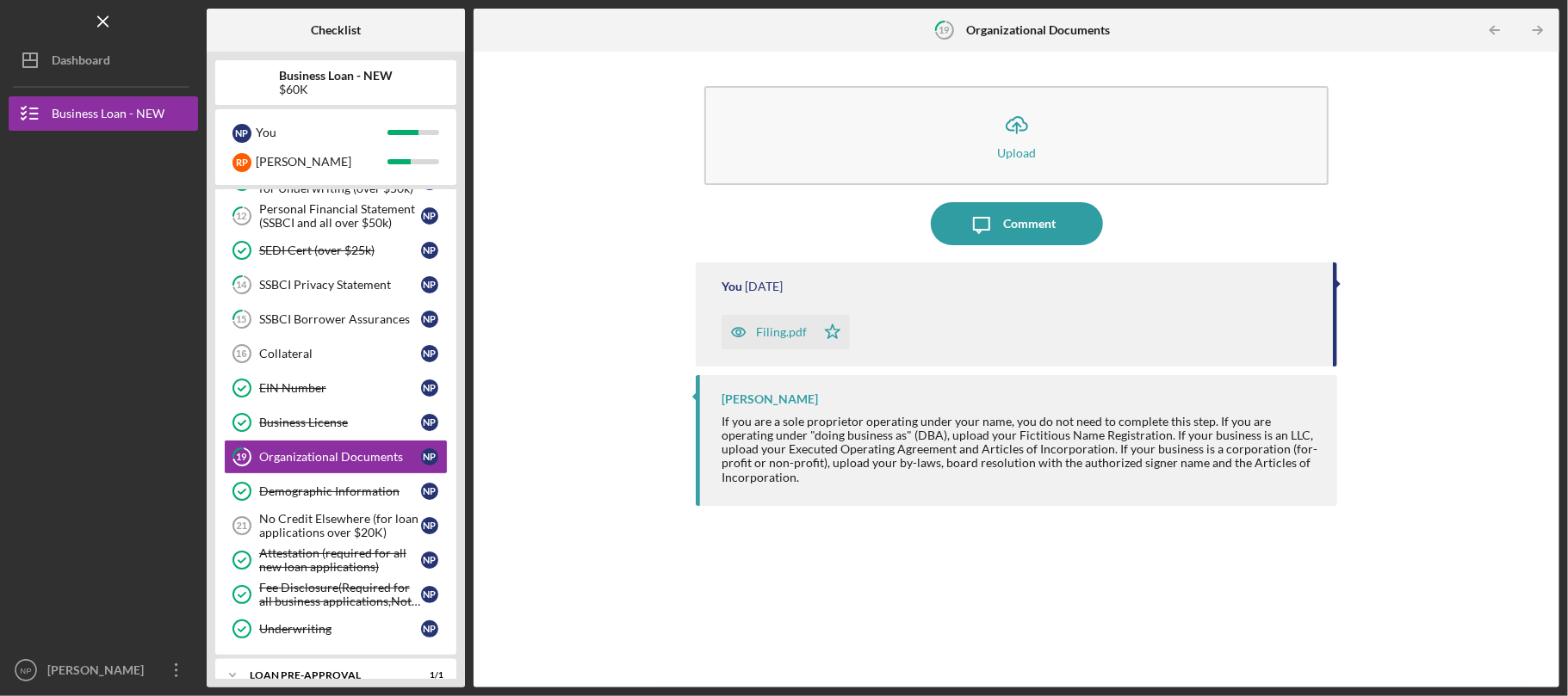
click at [758, 329] on div "Filing.pdf" at bounding box center [782, 332] width 51 height 14
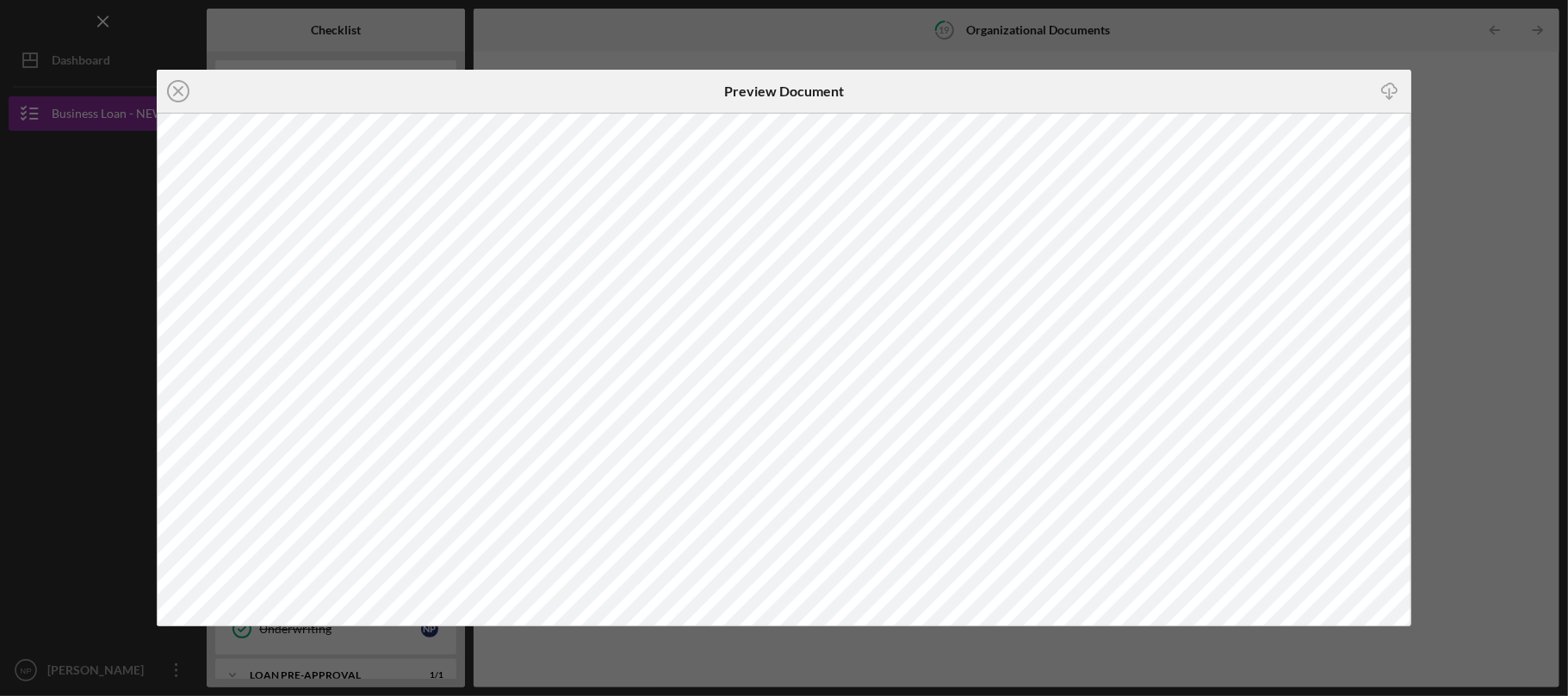
click at [1460, 143] on div "Icon/Close Preview Document Icon/Download" at bounding box center [784, 348] width 1568 height 696
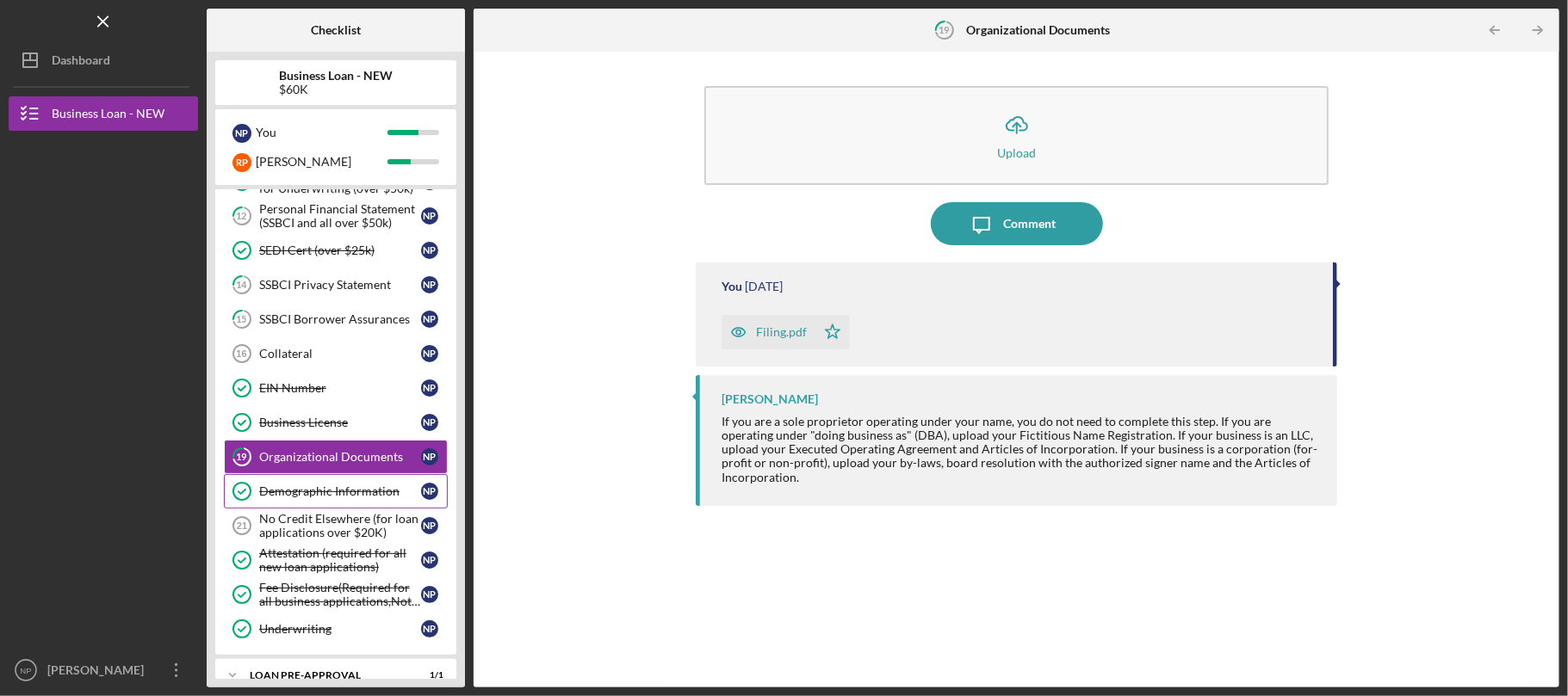
scroll to position [456, 0]
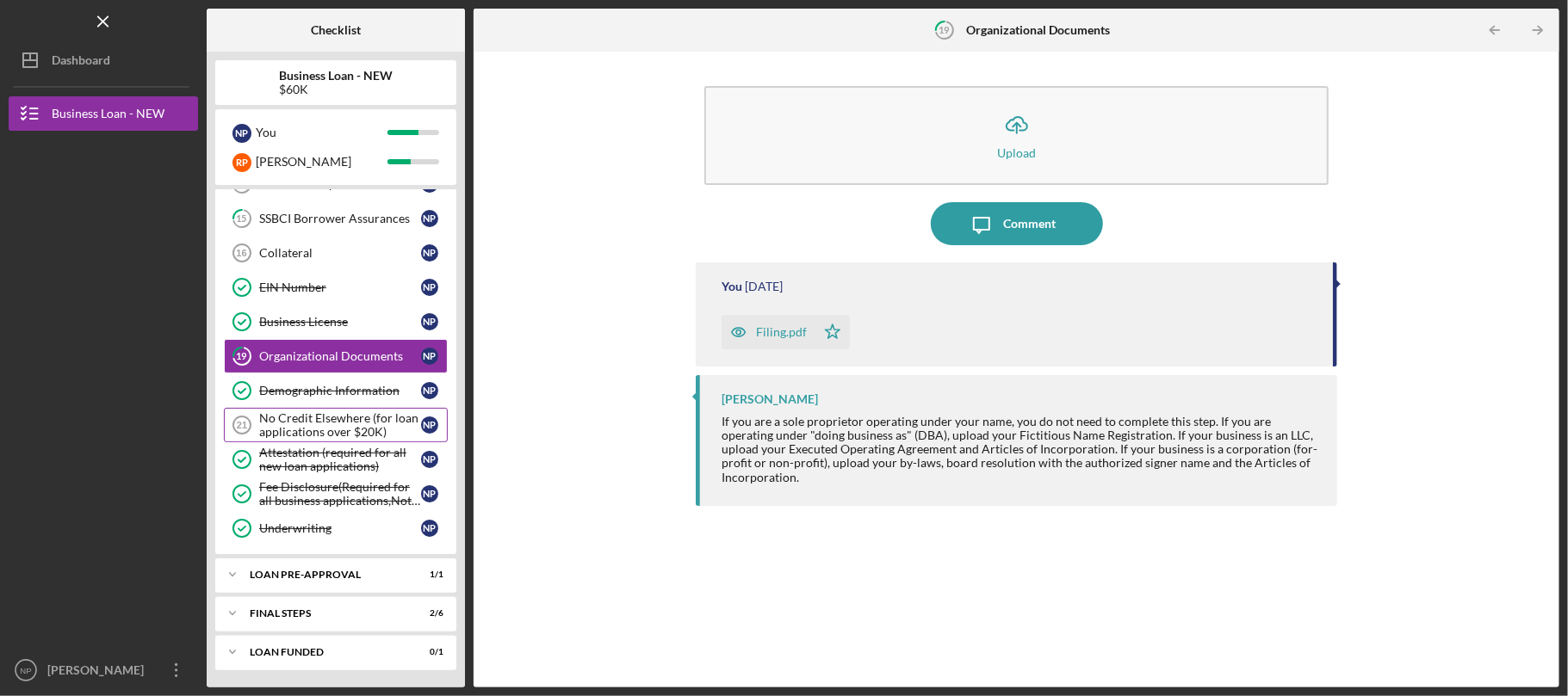
click at [345, 414] on div "No Credit Elsewhere (for loan applications over $20K)" at bounding box center [340, 424] width 162 height 27
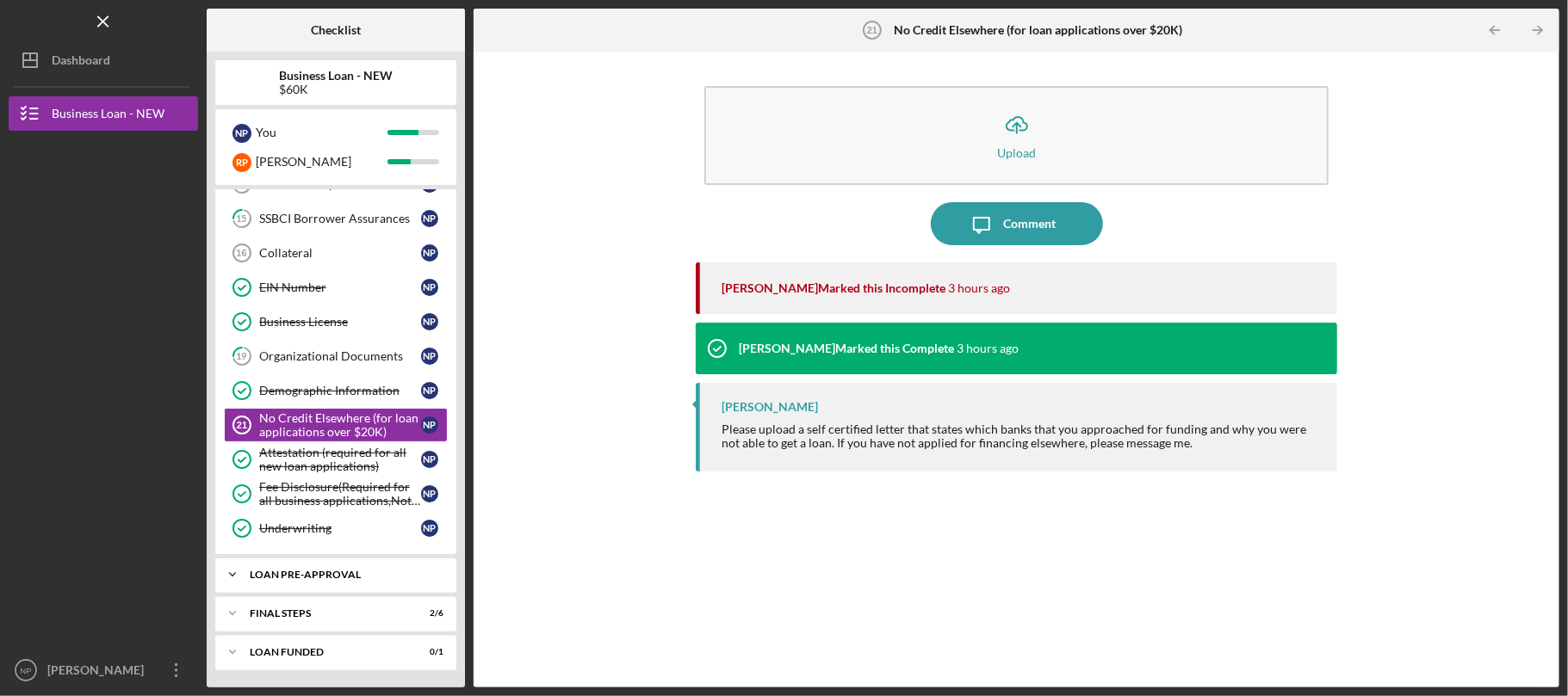
click at [332, 582] on div "Icon/Expander LOAN PRE-APPROVAL 1 / 1" at bounding box center [336, 574] width 241 height 35
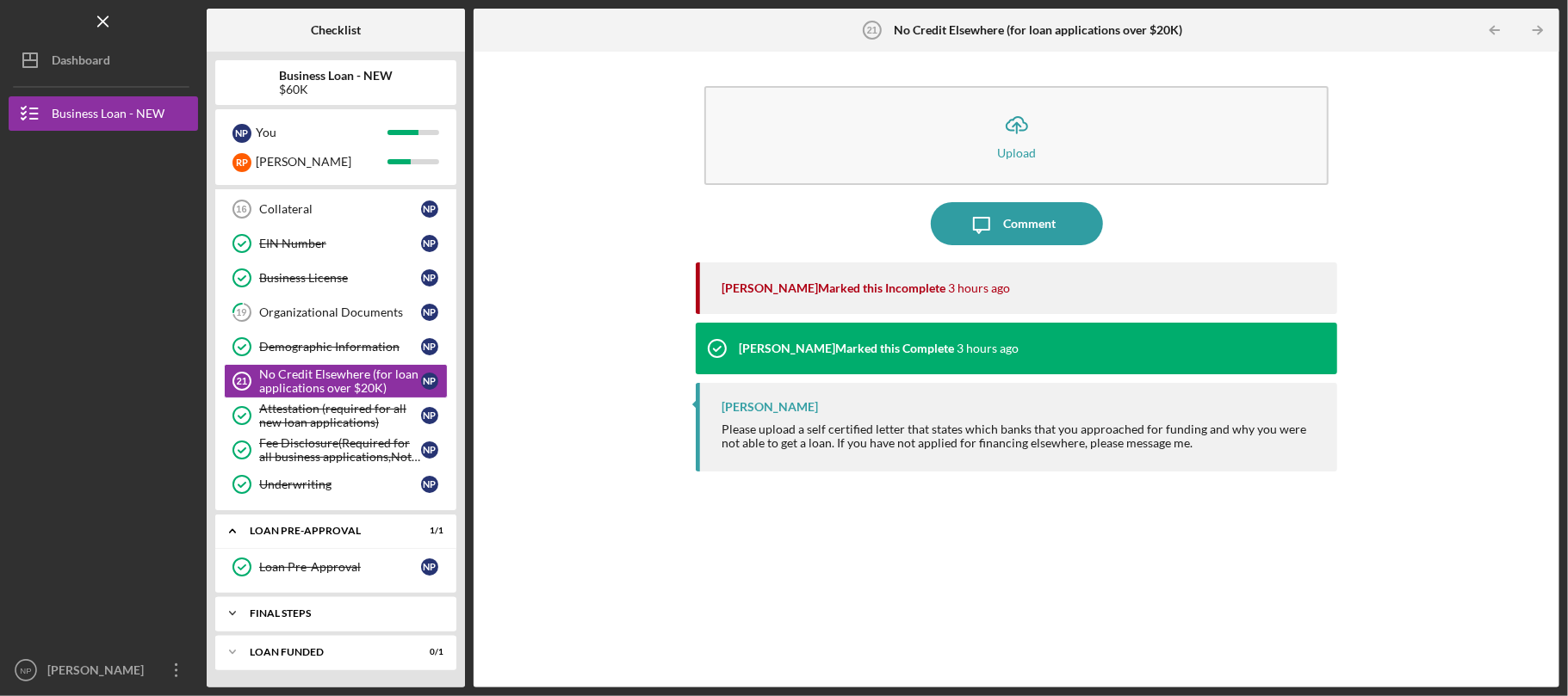
click at [337, 609] on div "FINAL STEPS" at bounding box center [342, 614] width 186 height 10
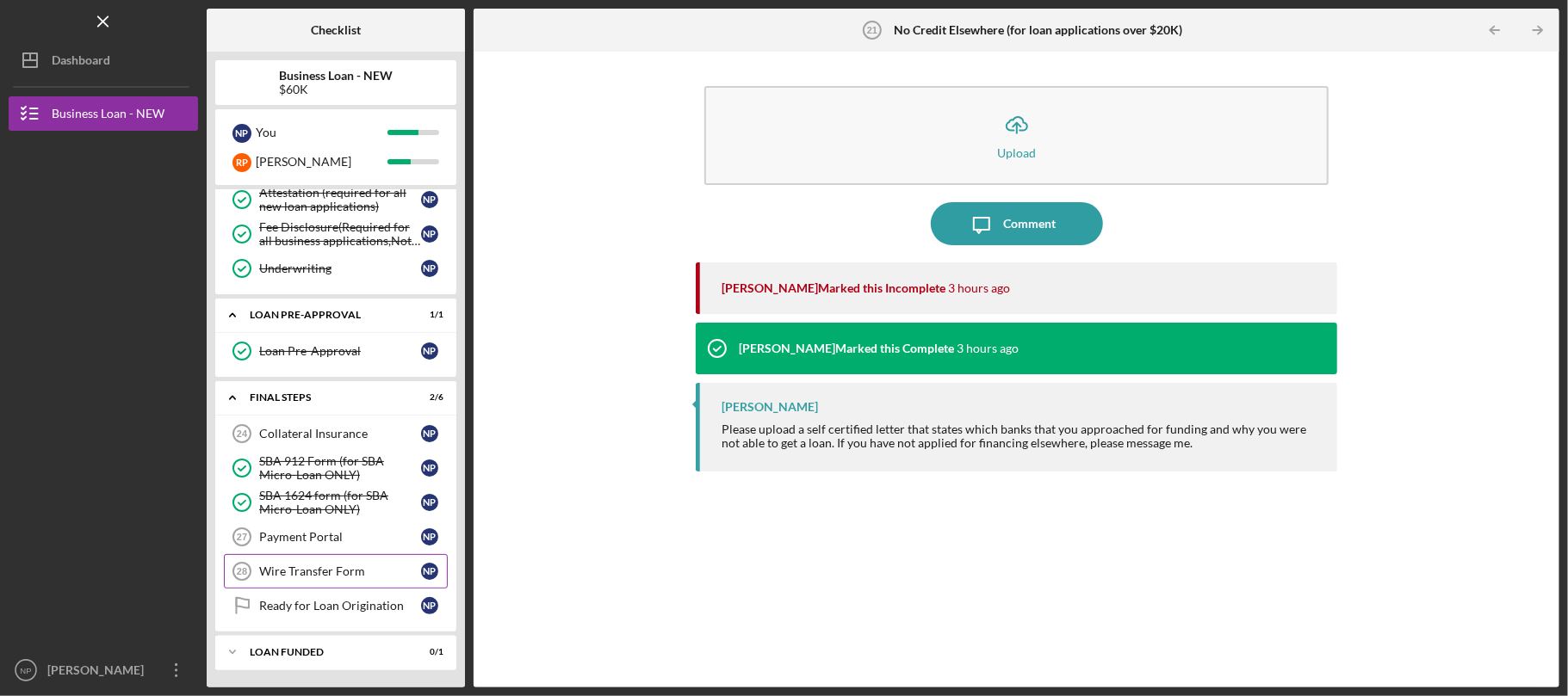
scroll to position [720, 0]
click at [351, 534] on div "Payment Portal" at bounding box center [340, 537] width 162 height 14
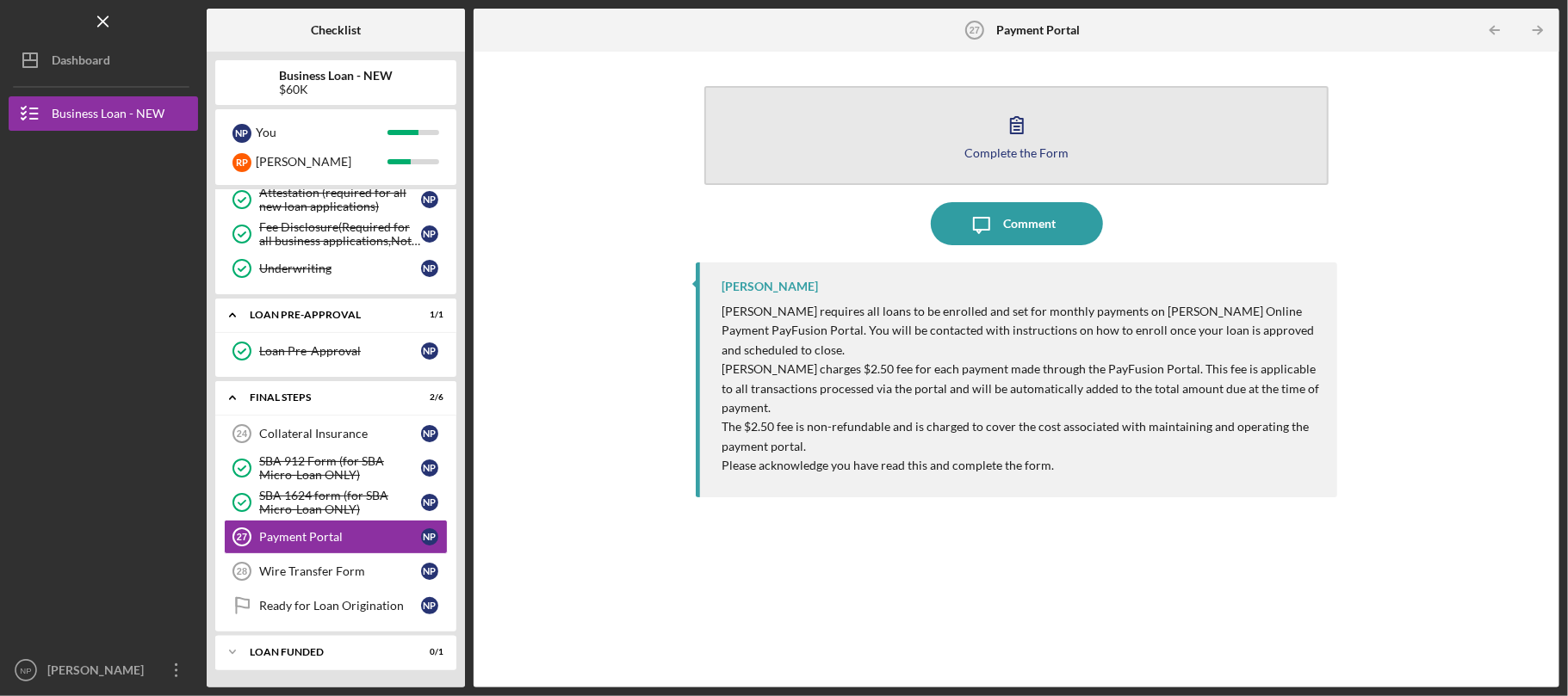
click at [980, 131] on button "Complete the Form Form" at bounding box center [1017, 136] width 624 height 99
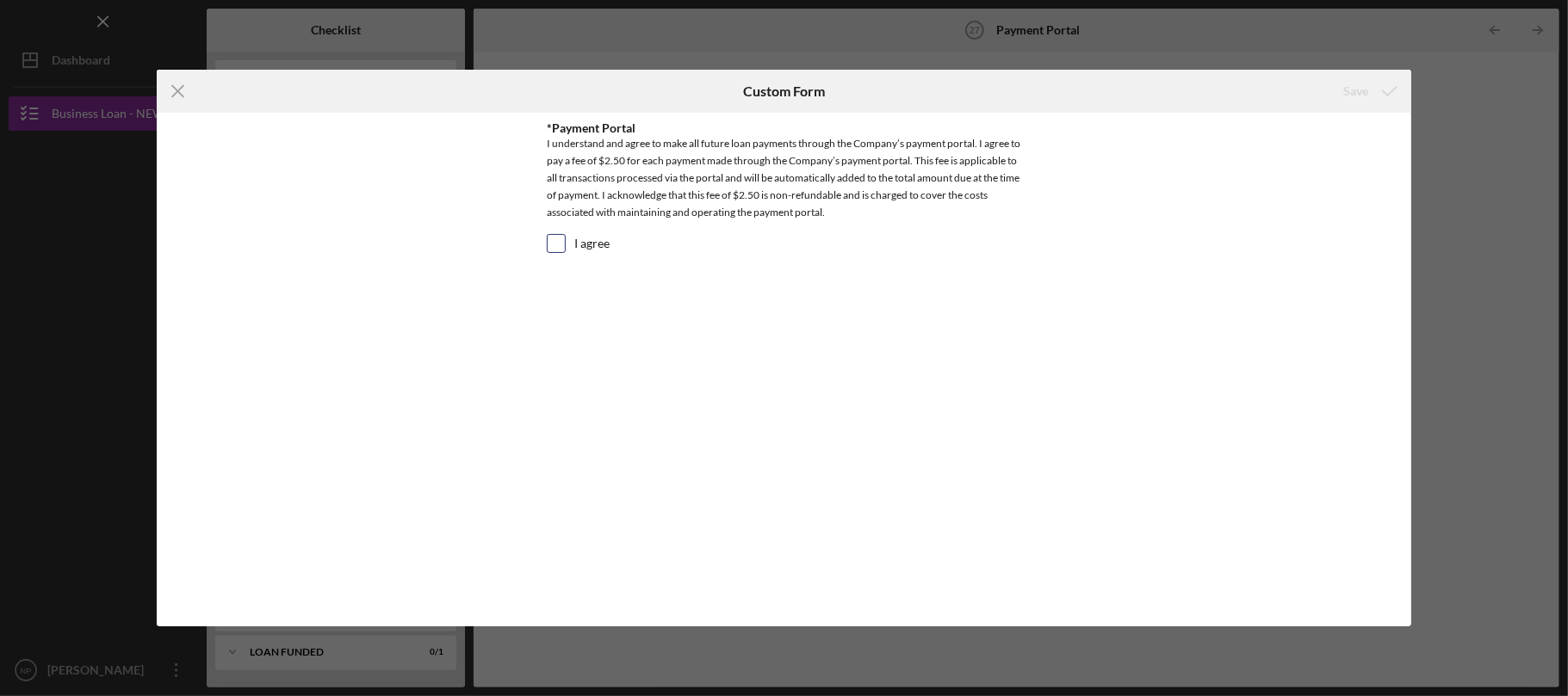
click at [557, 244] on input "I agree" at bounding box center [556, 244] width 17 height 17
checkbox input "true"
click at [1381, 86] on icon "submit" at bounding box center [1390, 91] width 43 height 43
